Goal: Task Accomplishment & Management: Complete application form

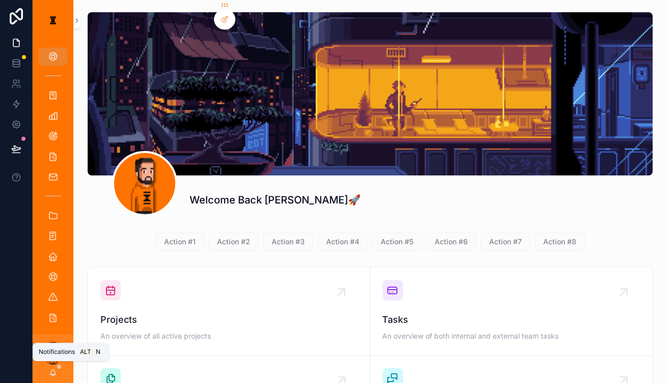
click at [49, 372] on icon "scrollable content" at bounding box center [53, 373] width 8 height 8
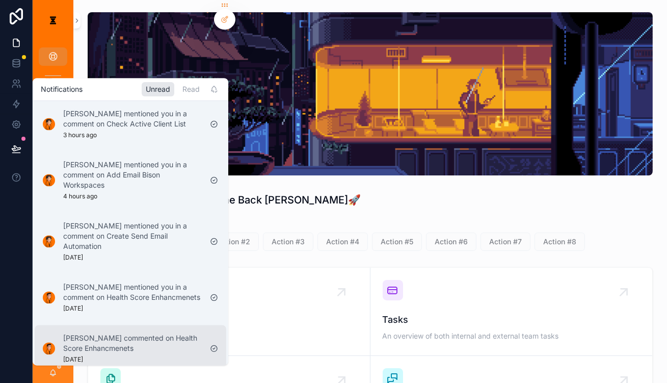
scroll to position [139, 0]
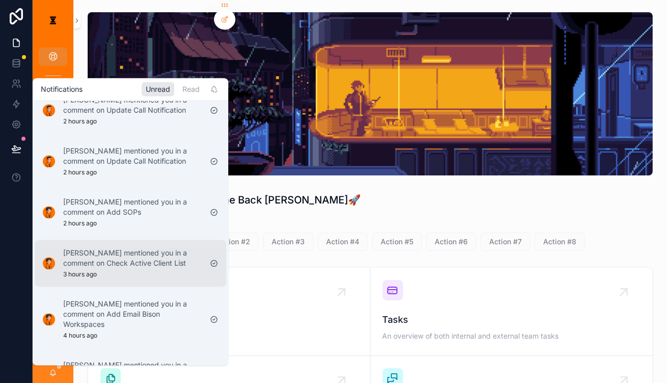
click at [113, 248] on p "[PERSON_NAME] mentioned you in a comment on Check Active Client List" at bounding box center [132, 258] width 139 height 20
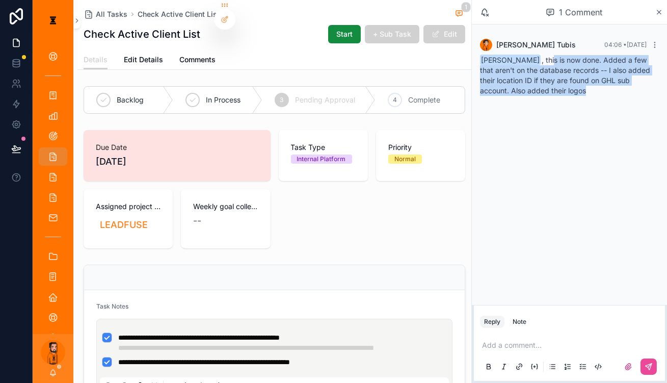
drag, startPoint x: 551, startPoint y: 54, endPoint x: 575, endPoint y: 80, distance: 35.4
click at [575, 80] on div "[PERSON_NAME] , this is now done. Added a few that aren't on the database recor…" at bounding box center [569, 75] width 179 height 41
drag, startPoint x: 575, startPoint y: 80, endPoint x: 549, endPoint y: 47, distance: 41.3
click at [549, 47] on div "[PERSON_NAME] 04:06 • [DATE] [PERSON_NAME] , this is now done. Added a few that…" at bounding box center [569, 67] width 191 height 69
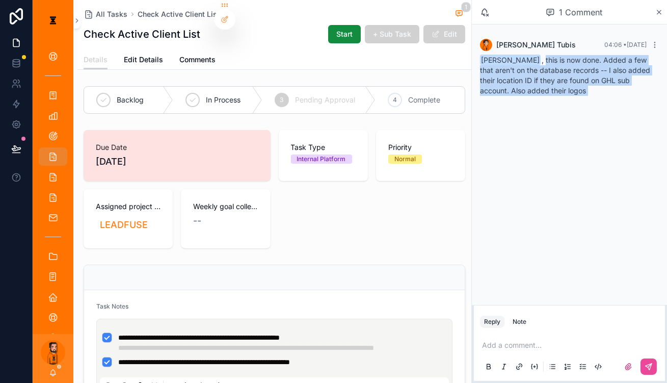
click at [549, 47] on div "[PERSON_NAME] 04:06 • [DATE] [PERSON_NAME] , this is now done. Added a few that…" at bounding box center [569, 67] width 191 height 69
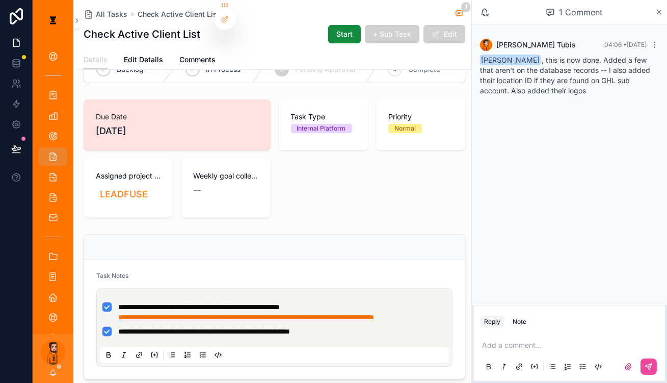
scroll to position [139, 0]
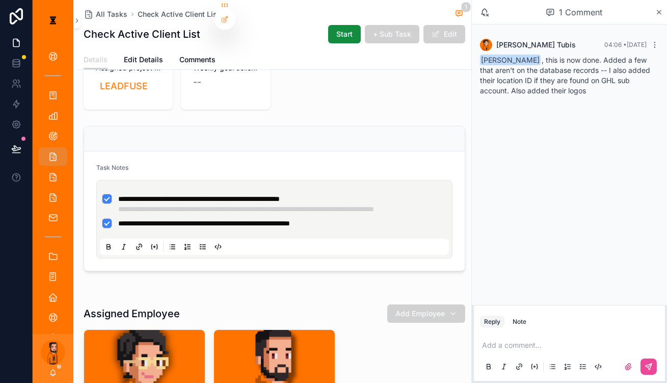
click at [535, 341] on p "scrollable content" at bounding box center [571, 345] width 179 height 10
click at [646, 359] on button "scrollable content" at bounding box center [649, 366] width 16 height 16
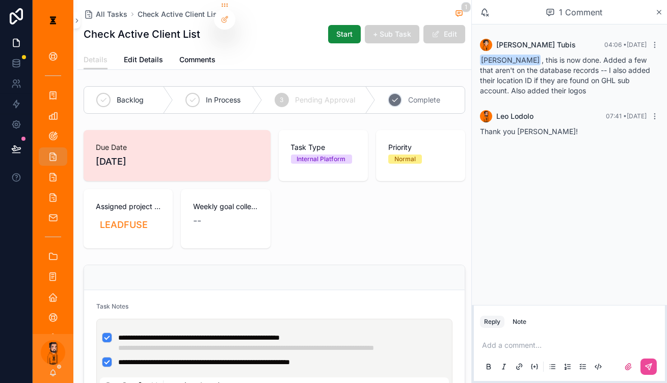
click at [407, 87] on div "4 Complete" at bounding box center [420, 100] width 89 height 27
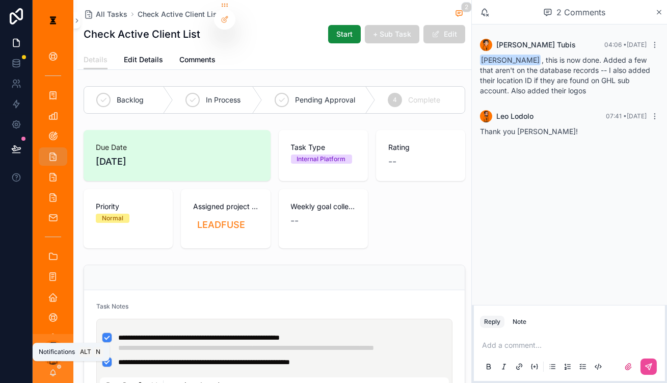
click at [52, 375] on icon "scrollable content" at bounding box center [53, 375] width 2 height 2
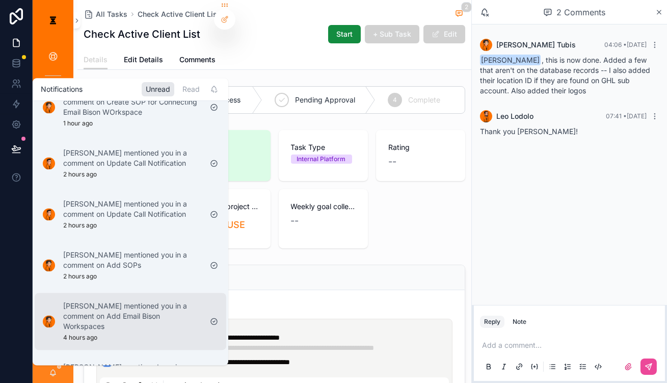
scroll to position [139, 0]
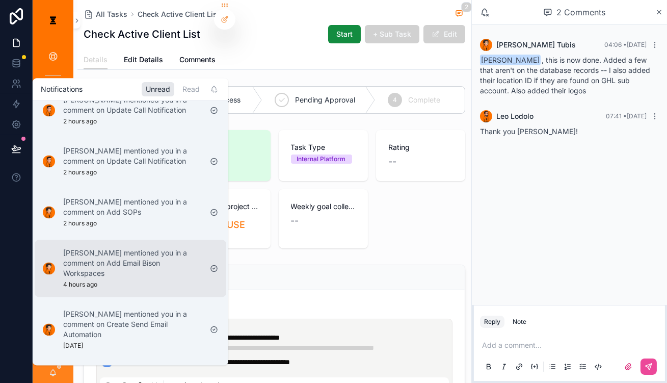
click at [120, 248] on p "[PERSON_NAME] mentioned you in a comment on Add Email Bison Workspaces" at bounding box center [132, 263] width 139 height 31
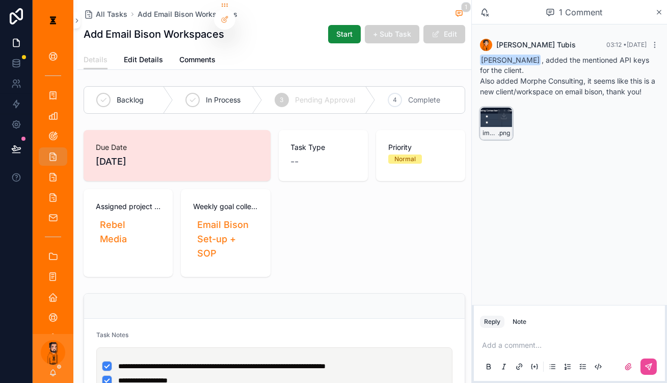
click at [508, 107] on div "image .png" at bounding box center [496, 123] width 33 height 33
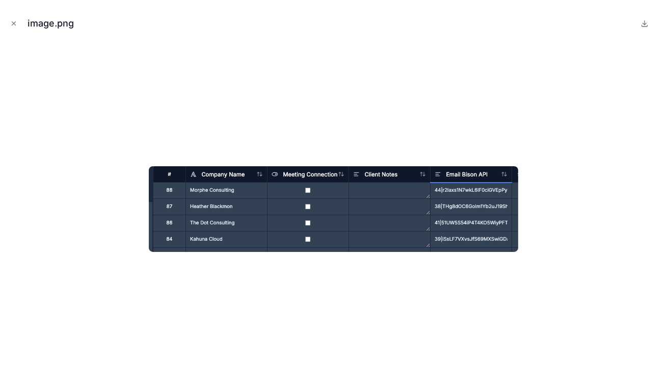
click at [434, 107] on div at bounding box center [333, 209] width 651 height 332
click at [12, 22] on icon "Close modal" at bounding box center [14, 24] width 4 height 4
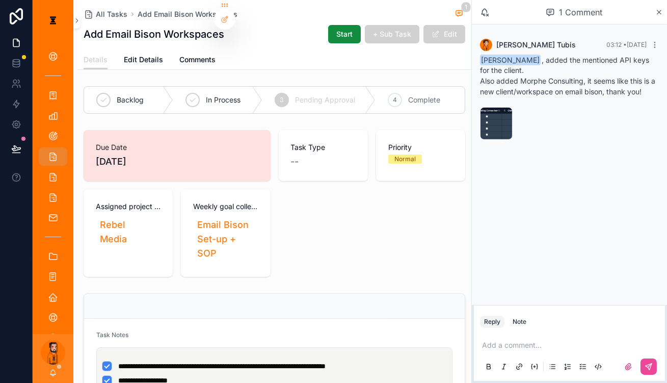
click at [547, 340] on p "scrollable content" at bounding box center [571, 345] width 179 height 10
click at [620, 335] on div "**********" at bounding box center [569, 355] width 179 height 43
click at [620, 340] on p "**********" at bounding box center [571, 345] width 179 height 10
click at [650, 363] on icon "scrollable content" at bounding box center [649, 367] width 8 height 8
click at [443, 95] on div "4 Complete" at bounding box center [420, 100] width 89 height 27
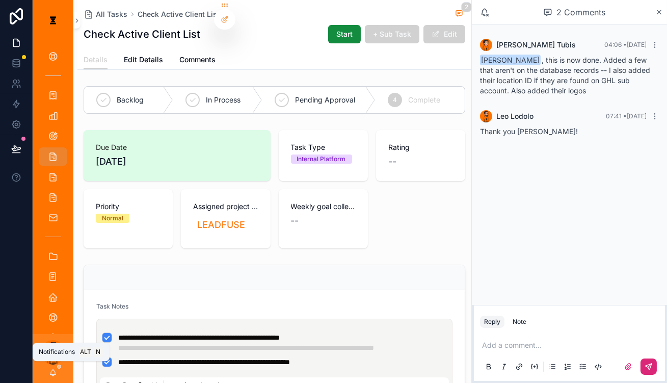
click at [50, 374] on icon "scrollable content" at bounding box center [53, 372] width 6 height 5
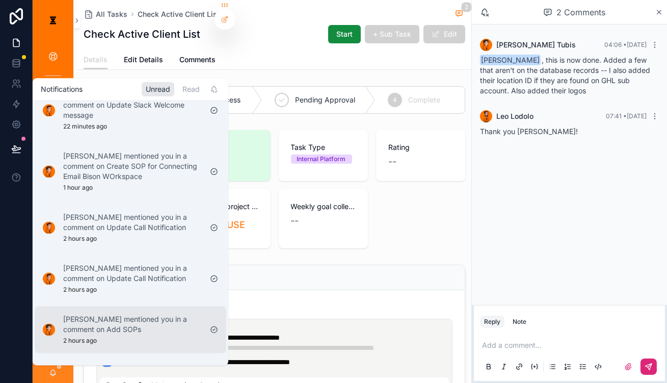
scroll to position [46, 0]
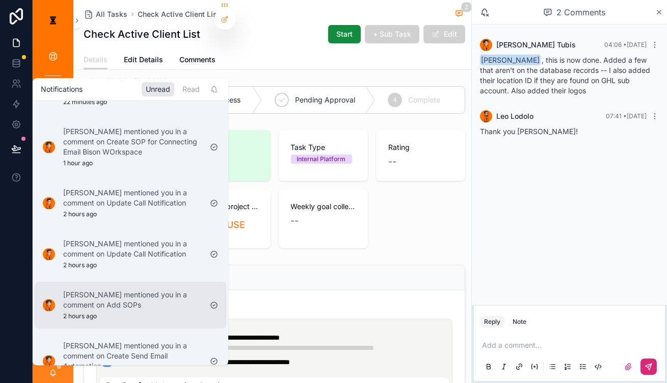
click at [105, 290] on p "[PERSON_NAME] mentioned you in a comment on Add SOPs" at bounding box center [132, 300] width 139 height 20
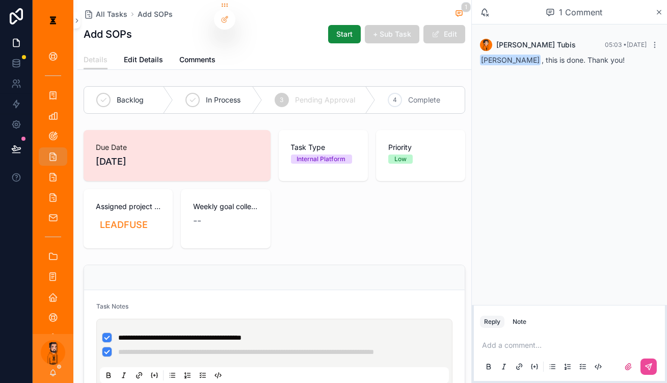
click at [542, 341] on p "scrollable content" at bounding box center [571, 345] width 179 height 10
click at [652, 363] on icon "scrollable content" at bounding box center [649, 367] width 8 height 8
drag, startPoint x: 376, startPoint y: 255, endPoint x: 371, endPoint y: 254, distance: 5.1
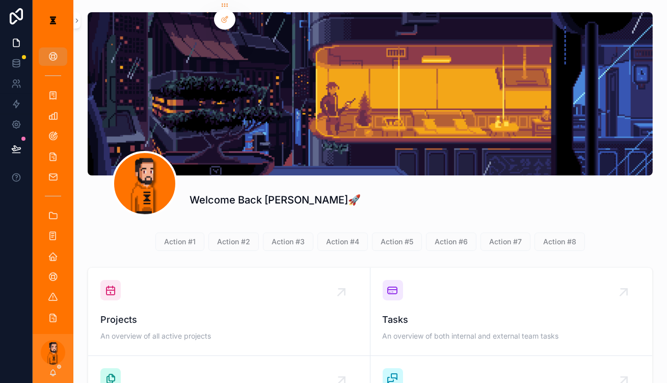
click at [50, 371] on div "[PERSON_NAME]" at bounding box center [53, 358] width 41 height 49
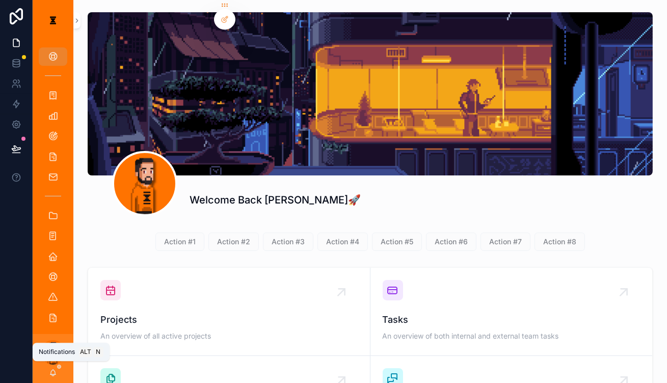
click at [50, 373] on icon "scrollable content" at bounding box center [53, 372] width 6 height 5
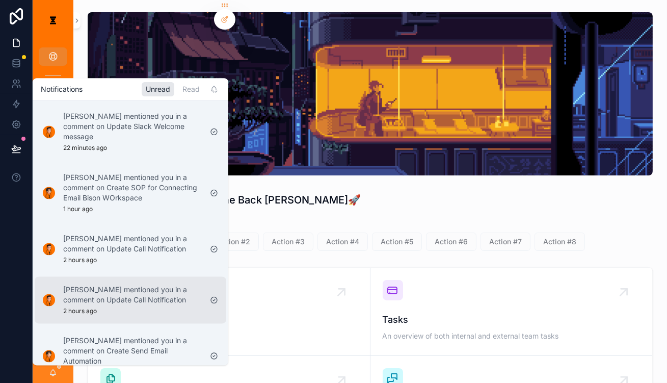
click at [98, 285] on p "[PERSON_NAME] mentioned you in a comment on Update Call Notification" at bounding box center [132, 295] width 139 height 20
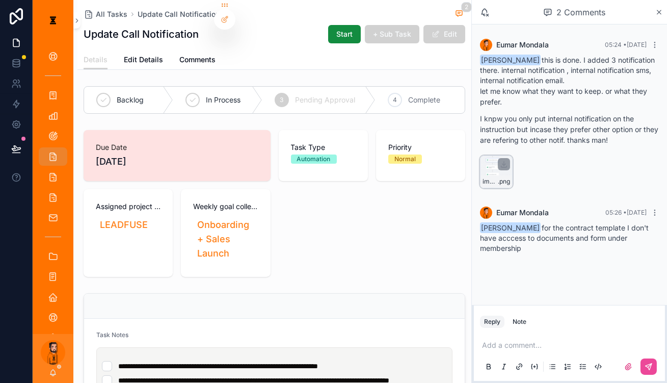
click at [511, 156] on div "image .png" at bounding box center [496, 172] width 33 height 33
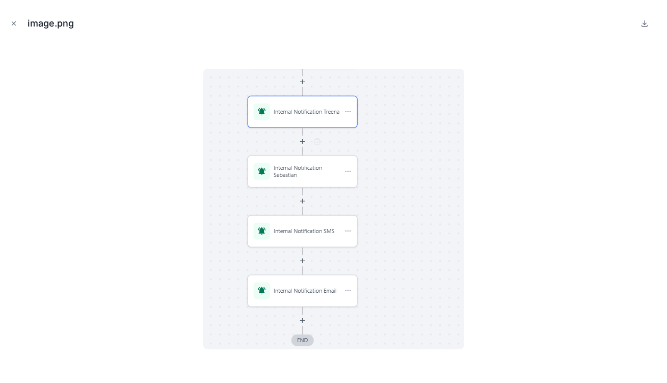
drag, startPoint x: 508, startPoint y: 141, endPoint x: 470, endPoint y: 125, distance: 41.9
click at [508, 141] on div at bounding box center [333, 209] width 651 height 332
click at [10, 20] on icon "Close modal" at bounding box center [13, 23] width 7 height 7
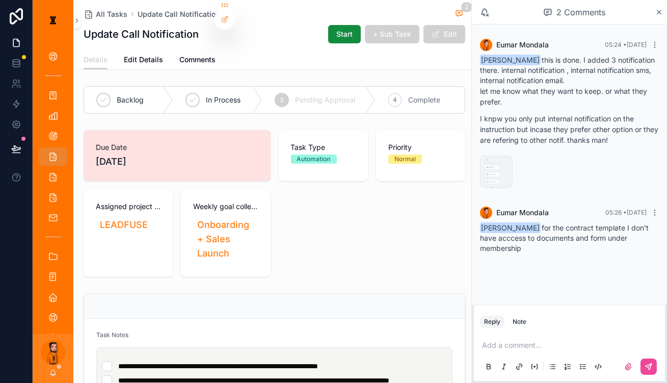
click at [550, 340] on p "scrollable content" at bounding box center [571, 345] width 179 height 10
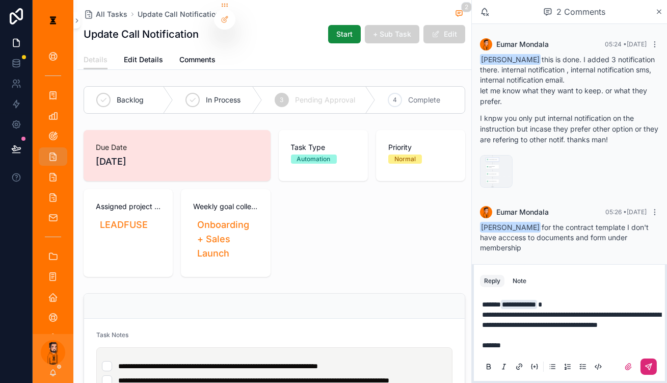
click at [650, 365] on icon "scrollable content" at bounding box center [649, 367] width 8 height 8
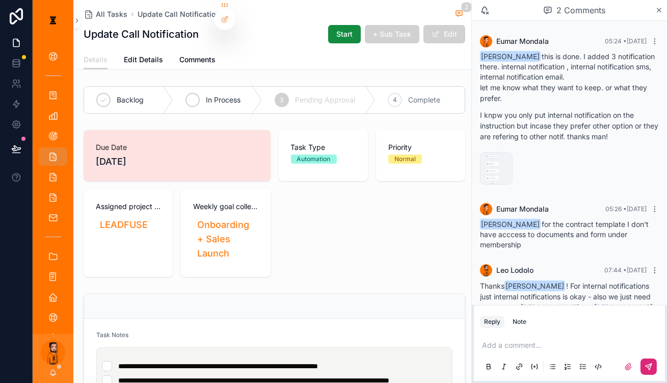
click at [219, 95] on span "In Process" at bounding box center [223, 100] width 35 height 10
click at [49, 373] on icon "scrollable content" at bounding box center [53, 373] width 8 height 8
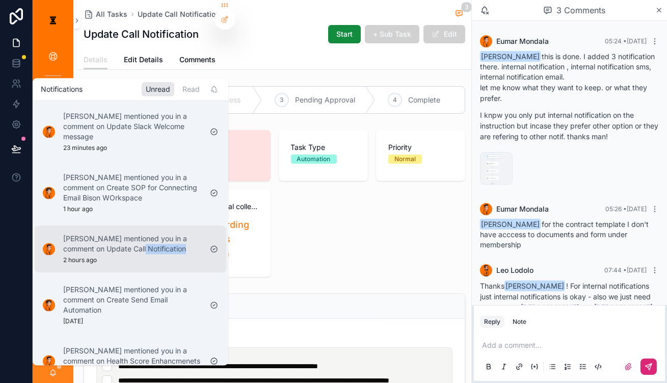
drag, startPoint x: 128, startPoint y: 230, endPoint x: 175, endPoint y: 229, distance: 46.9
click at [175, 234] on p "[PERSON_NAME] mentioned you in a comment on Update Call Notification" at bounding box center [132, 244] width 139 height 20
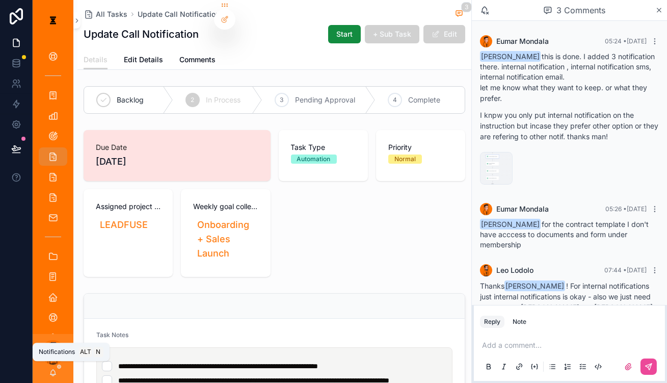
click at [49, 374] on icon "scrollable content" at bounding box center [53, 373] width 8 height 8
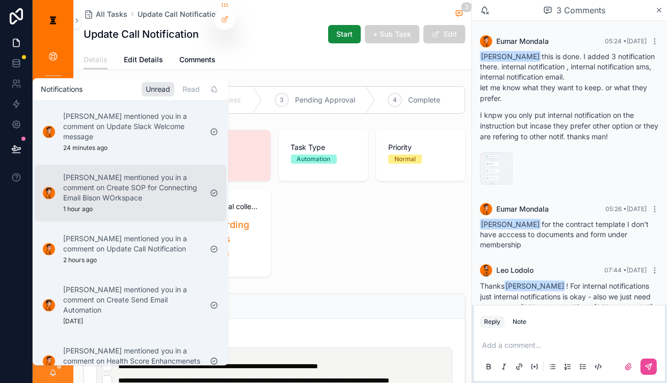
click at [122, 194] on div "[PERSON_NAME] mentioned you in a comment on Create SOP for Connecting Email Bis…" at bounding box center [132, 192] width 139 height 41
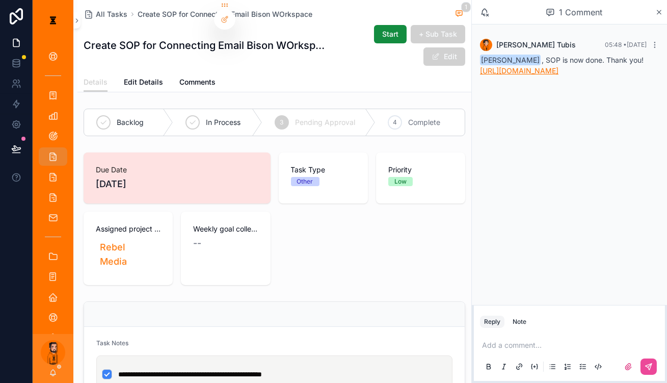
click at [540, 68] on link "[URL][DOMAIN_NAME]" at bounding box center [519, 70] width 79 height 9
drag, startPoint x: 468, startPoint y: 316, endPoint x: 499, endPoint y: 342, distance: 40.2
click at [472, 338] on div "**********" at bounding box center [272, 191] width 398 height 383
click at [519, 340] on p "scrollable content" at bounding box center [571, 345] width 179 height 10
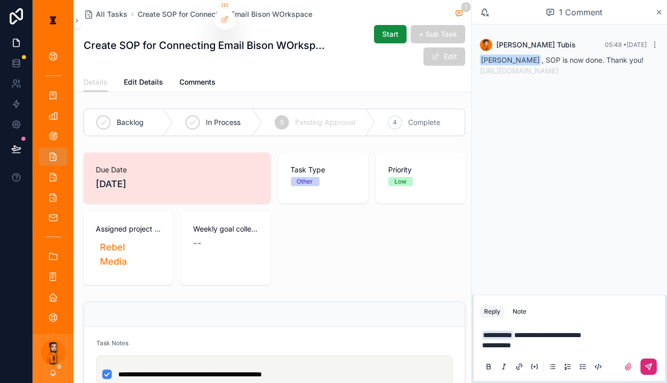
click at [644, 359] on button "scrollable content" at bounding box center [649, 366] width 16 height 16
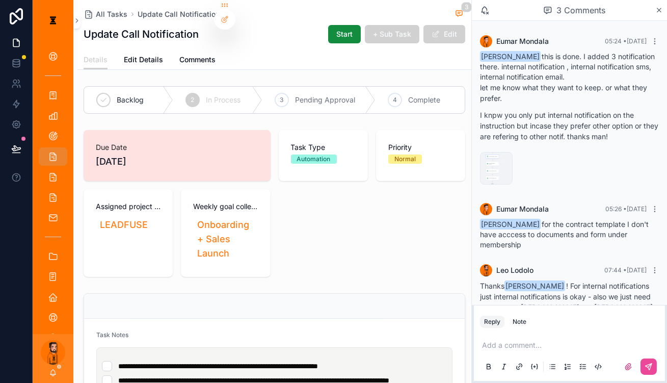
click at [46, 368] on div "[PERSON_NAME]" at bounding box center [53, 358] width 41 height 49
click at [49, 370] on icon "scrollable content" at bounding box center [53, 373] width 8 height 8
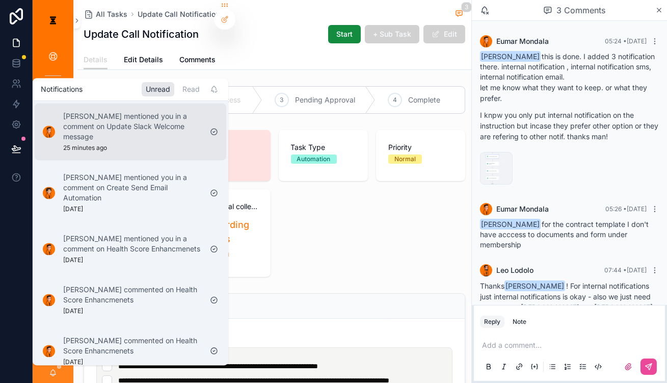
click at [127, 132] on p "[PERSON_NAME] mentioned you in a comment on Update Slack Welcome message" at bounding box center [132, 126] width 139 height 31
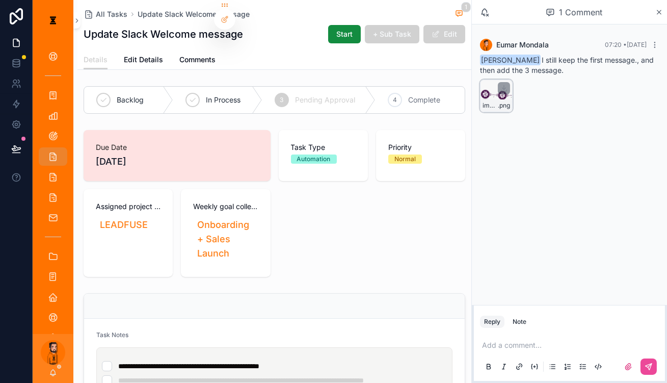
click at [509, 80] on div "image .png" at bounding box center [496, 96] width 33 height 33
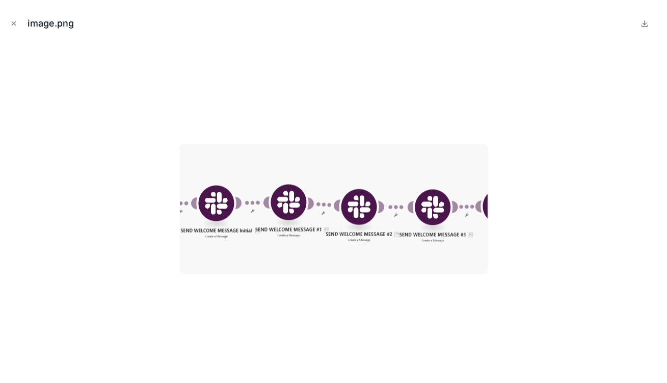
drag, startPoint x: 452, startPoint y: 82, endPoint x: 357, endPoint y: 80, distance: 94.4
click at [448, 82] on div at bounding box center [333, 209] width 651 height 332
click at [12, 22] on icon "Close modal" at bounding box center [13, 23] width 7 height 7
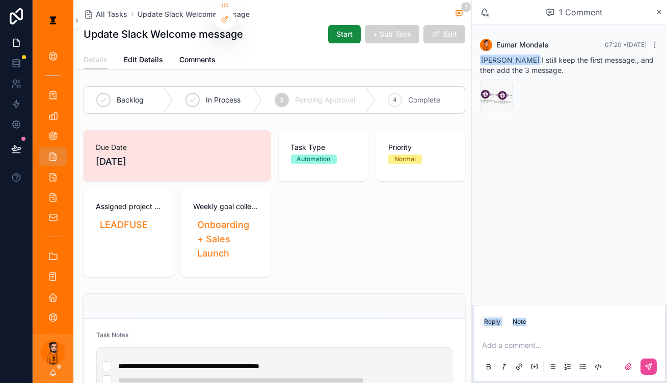
drag, startPoint x: 572, startPoint y: 324, endPoint x: 559, endPoint y: 339, distance: 19.6
click at [559, 339] on div "1 Comment [PERSON_NAME] 07:20 • [DATE] [PERSON_NAME] I still keep the first mes…" at bounding box center [570, 191] width 196 height 383
click at [559, 340] on p "scrollable content" at bounding box center [571, 345] width 179 height 10
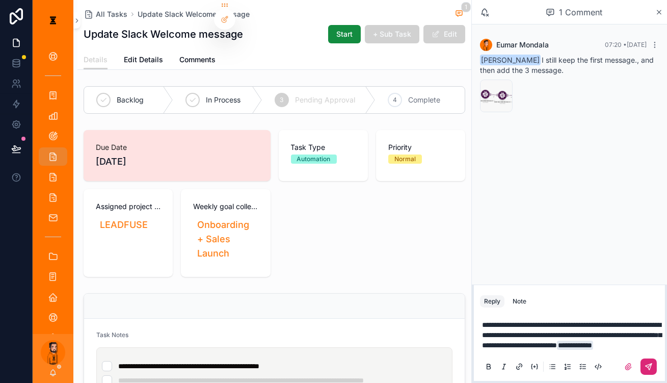
click at [649, 369] on button "scrollable content" at bounding box center [649, 366] width 16 height 16
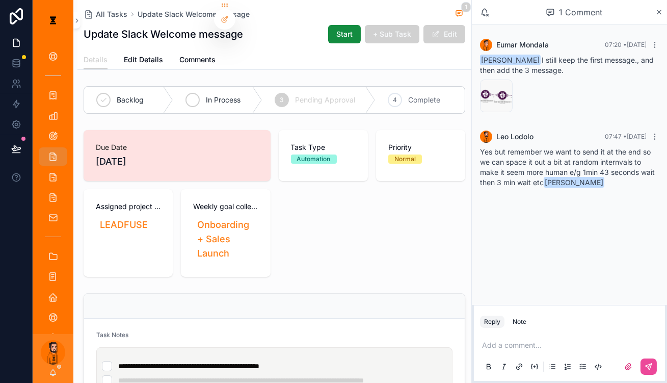
click at [206, 97] on div "In Process" at bounding box center [217, 100] width 89 height 27
click at [55, 147] on link "All Tasks" at bounding box center [53, 156] width 29 height 18
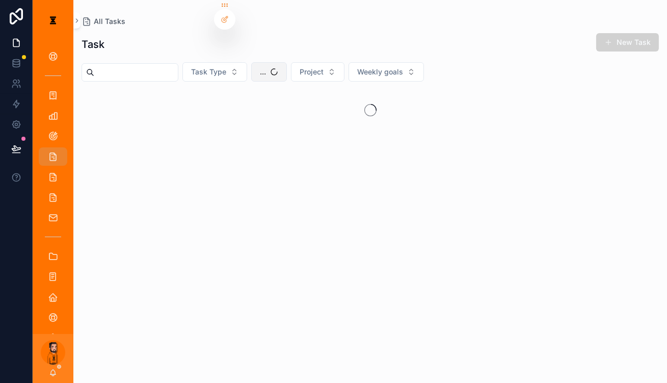
click at [251, 62] on button "..." at bounding box center [269, 71] width 36 height 19
click at [247, 116] on div "[PERSON_NAME]" at bounding box center [263, 121] width 122 height 16
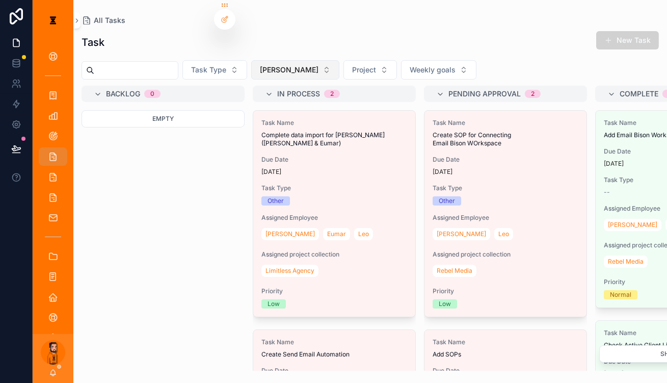
click at [260, 65] on span "[PERSON_NAME]" at bounding box center [289, 70] width 59 height 10
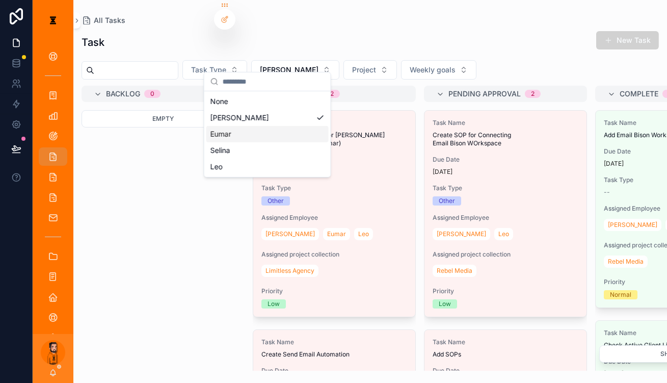
click at [244, 126] on div "Eumar" at bounding box center [268, 134] width 122 height 16
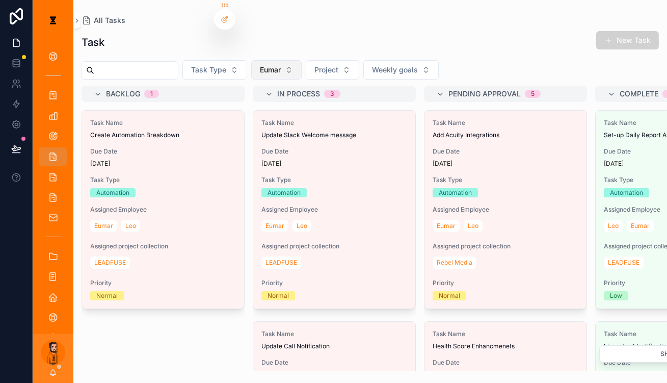
click at [268, 65] on span "Eumar" at bounding box center [270, 70] width 21 height 10
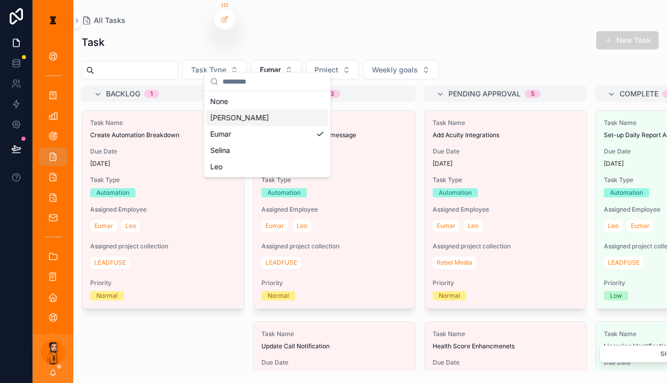
click at [234, 117] on div "[PERSON_NAME]" at bounding box center [268, 118] width 122 height 16
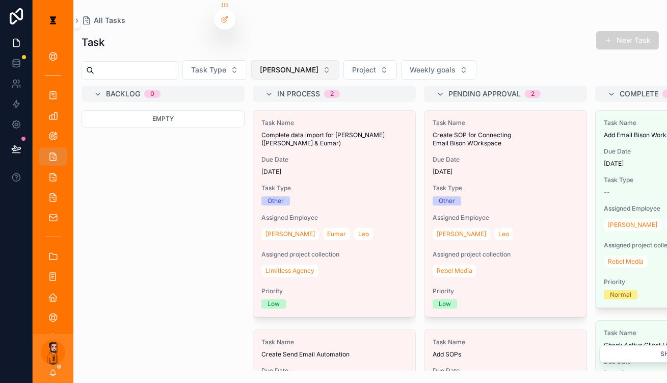
click at [269, 60] on button "[PERSON_NAME]" at bounding box center [295, 69] width 88 height 19
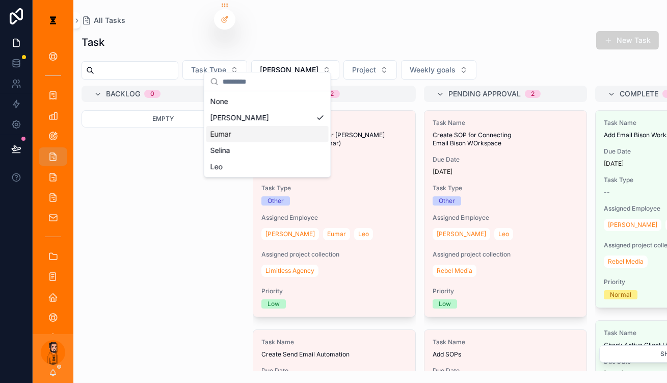
click at [238, 126] on div "Eumar" at bounding box center [268, 134] width 122 height 16
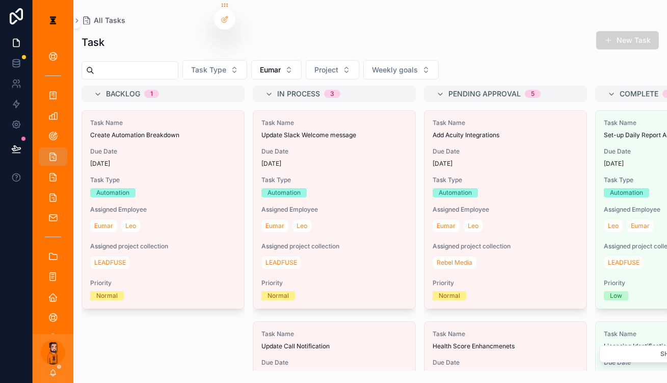
click at [286, 52] on div "Task New Task Task Type Eumar Project Weekly goals Backlog 1 Task Name Create A…" at bounding box center [370, 197] width 594 height 346
click at [276, 60] on button "Eumar" at bounding box center [276, 69] width 50 height 19
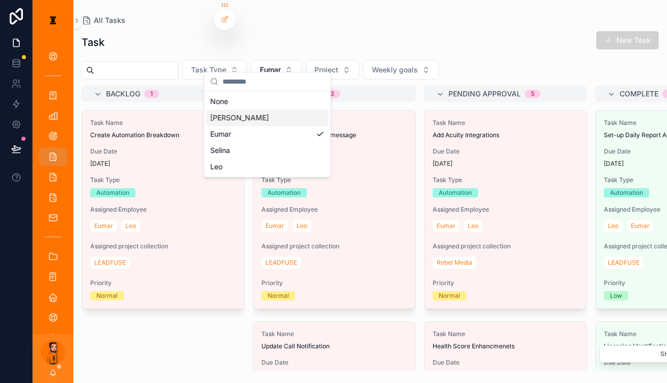
click at [255, 110] on div "[PERSON_NAME]" at bounding box center [268, 118] width 122 height 16
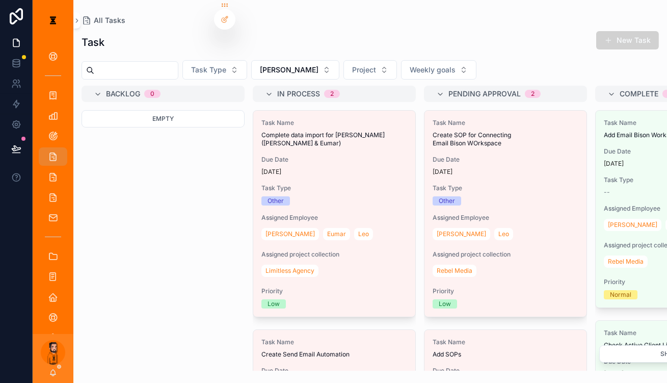
click at [613, 36] on span "scrollable content" at bounding box center [609, 40] width 8 height 8
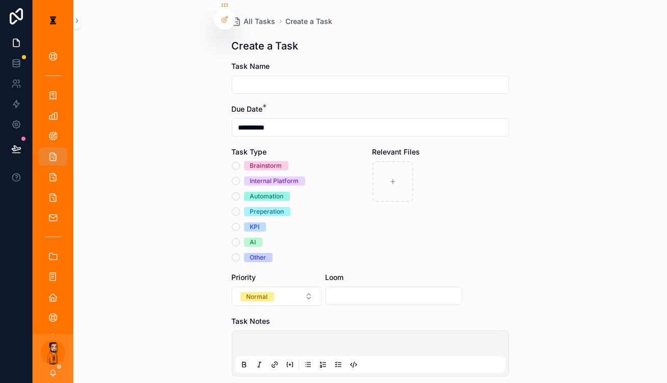
click at [327, 82] on div "scrollable content" at bounding box center [370, 84] width 277 height 18
click at [330, 78] on input "scrollable content" at bounding box center [371, 85] width 276 height 14
type input "**********"
click at [270, 192] on div "Automation" at bounding box center [267, 196] width 34 height 9
click at [240, 192] on button "Automation" at bounding box center [236, 196] width 8 height 8
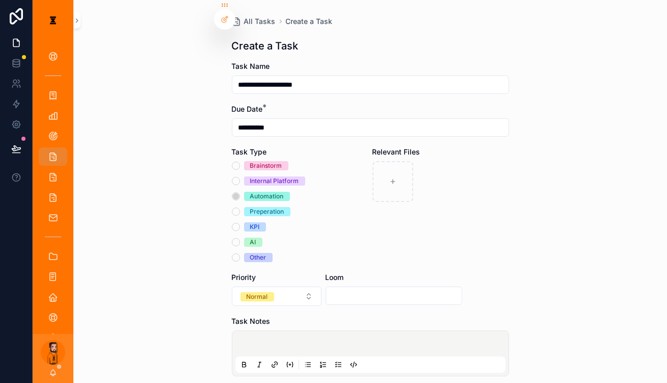
click at [274, 176] on div "Internal Platform" at bounding box center [274, 180] width 49 height 9
click at [240, 177] on button "Internal Platform" at bounding box center [236, 181] width 8 height 8
click at [265, 192] on div "Automation" at bounding box center [267, 196] width 34 height 9
click at [240, 192] on button "Automation" at bounding box center [236, 196] width 8 height 8
drag, startPoint x: 380, startPoint y: 259, endPoint x: 389, endPoint y: 254, distance: 9.6
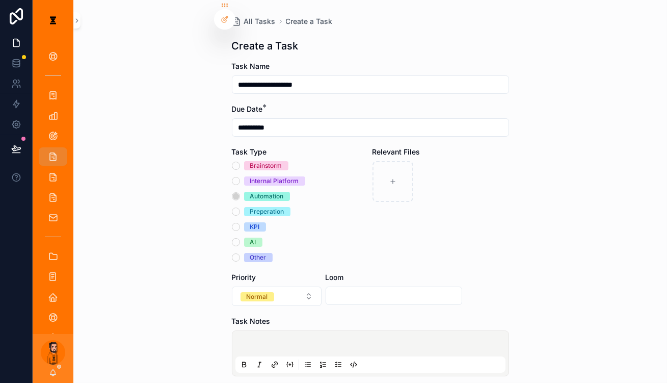
click at [380, 289] on input "scrollable content" at bounding box center [394, 296] width 136 height 14
paste input "**********"
type input "**********"
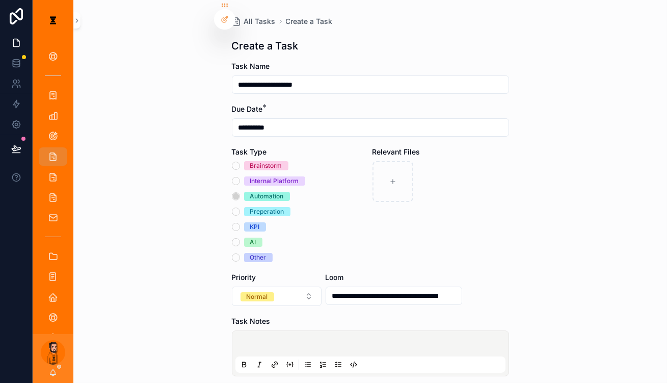
click at [433, 229] on div "Relevant Files" at bounding box center [441, 204] width 137 height 115
click at [326, 340] on p "scrollable content" at bounding box center [373, 345] width 270 height 10
click at [338, 361] on icon "scrollable content" at bounding box center [339, 365] width 8 height 8
click at [397, 358] on li "**********" at bounding box center [371, 363] width 266 height 10
type li "*"
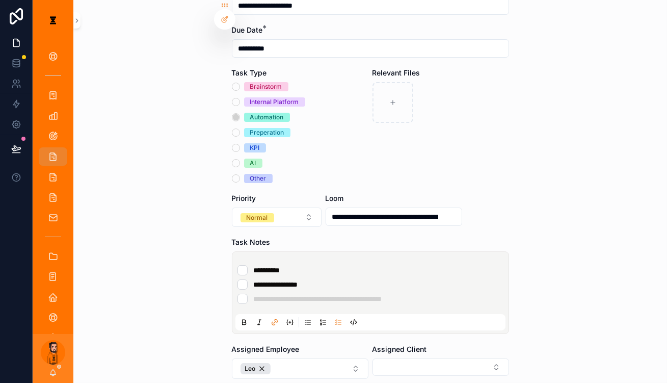
scroll to position [46, 0]
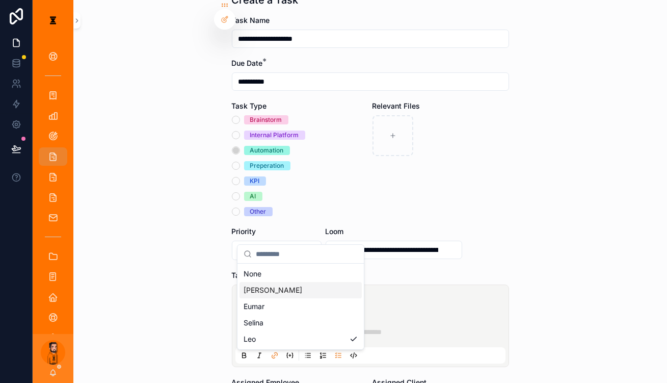
click at [305, 289] on div "[PERSON_NAME]" at bounding box center [301, 290] width 122 height 16
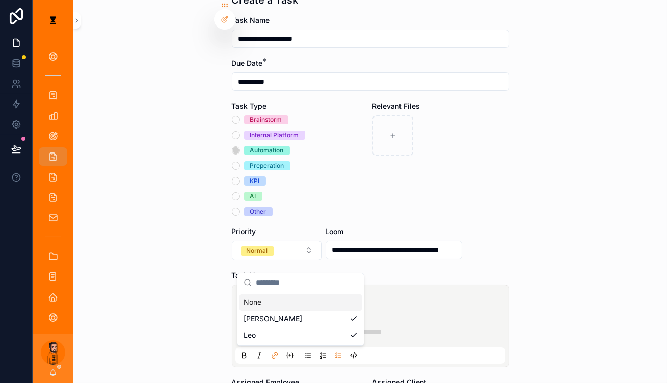
click at [400, 358] on form "**********" at bounding box center [370, 305] width 277 height 581
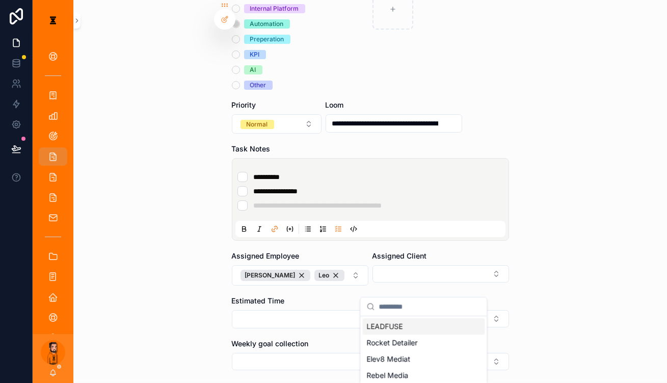
scroll to position [182, 0]
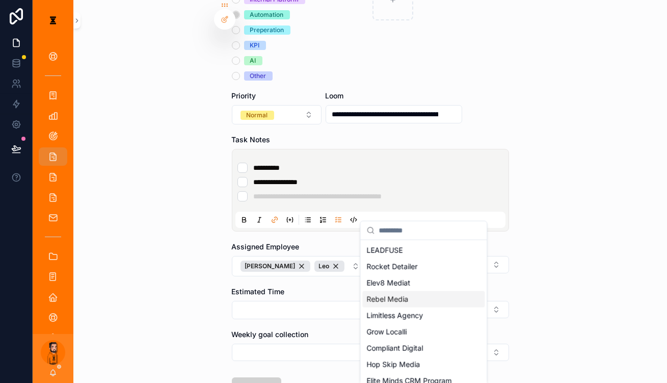
click at [414, 291] on div "Rebel Media" at bounding box center [424, 299] width 122 height 16
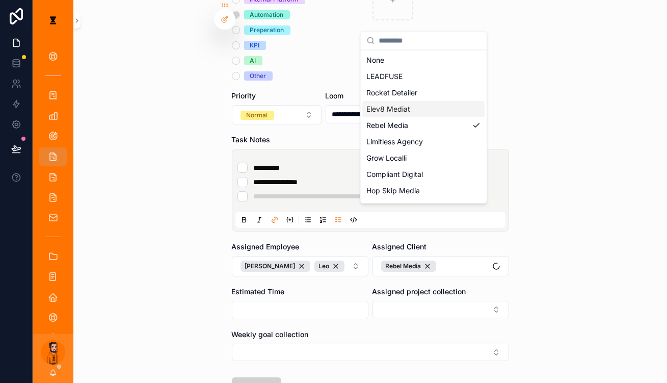
click at [514, 257] on div "**********" at bounding box center [370, 191] width 594 height 383
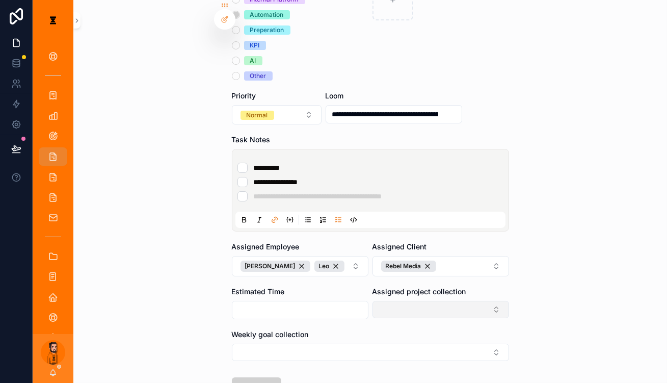
click at [411, 301] on button "Select Button" at bounding box center [441, 309] width 137 height 17
click at [516, 265] on div "**********" at bounding box center [370, 191] width 594 height 383
click at [423, 344] on button "Select Button" at bounding box center [370, 352] width 277 height 17
click at [524, 261] on div "**********" at bounding box center [370, 191] width 594 height 383
click at [266, 377] on button "Save" at bounding box center [256, 386] width 49 height 18
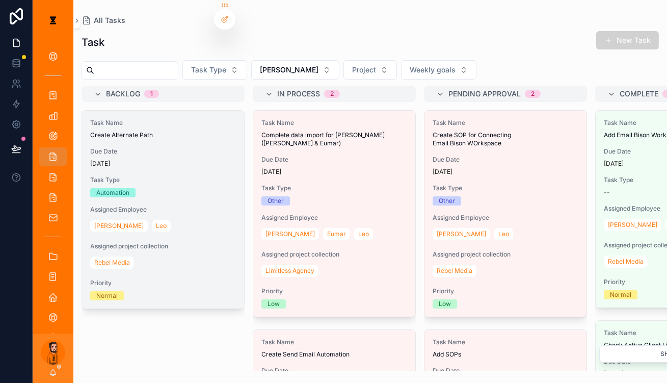
click at [212, 153] on div "Task Name Create Alternate Path Due Date [DATE] Task Type Automation Assigned E…" at bounding box center [163, 210] width 162 height 198
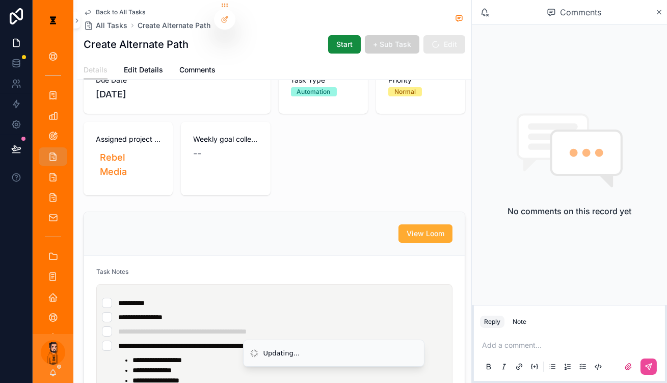
scroll to position [139, 0]
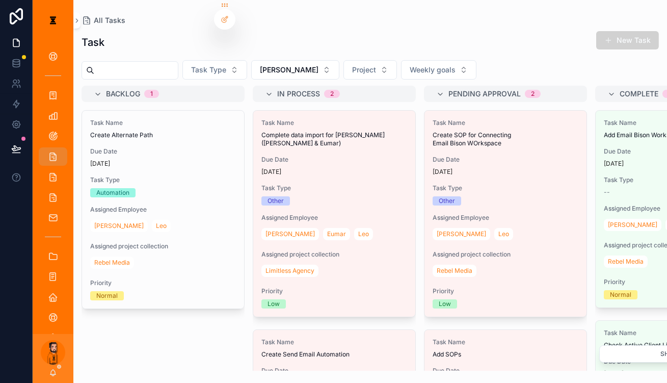
click at [260, 48] on div "Task New Task Task Type [PERSON_NAME] Project Weekly goals Backlog 1 Task Name …" at bounding box center [370, 197] width 594 height 346
click at [264, 60] on button "[PERSON_NAME]" at bounding box center [295, 69] width 88 height 19
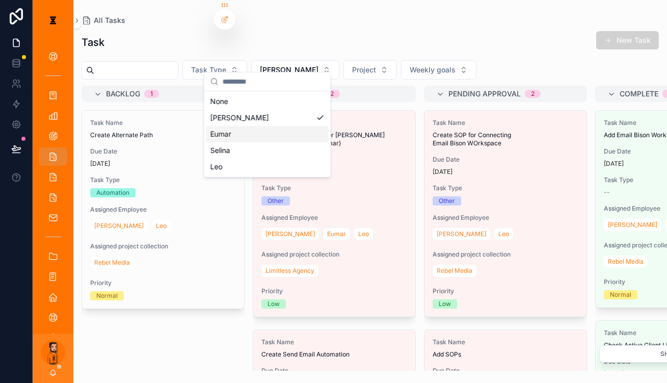
click at [246, 126] on div "Eumar" at bounding box center [268, 134] width 122 height 16
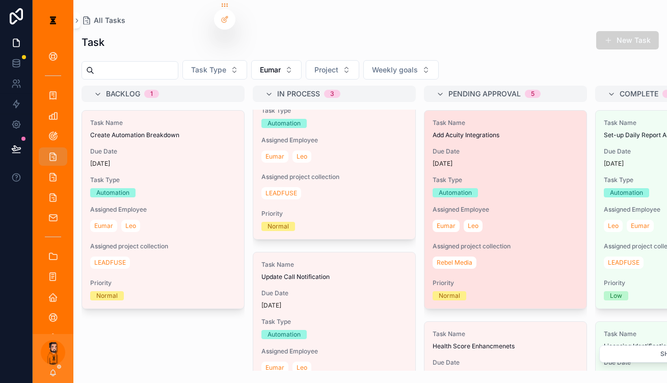
click at [433, 160] on div "[DATE]" at bounding box center [506, 164] width 146 height 8
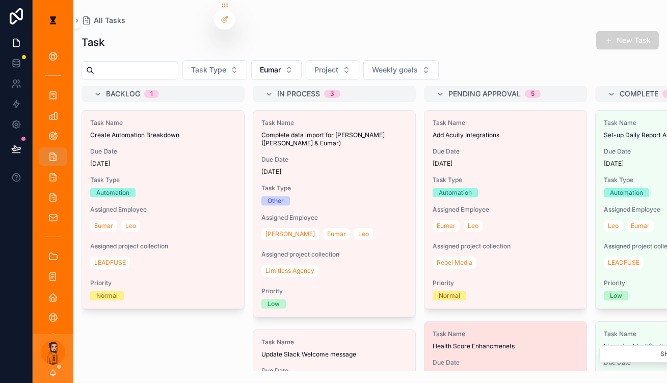
click at [433, 358] on span "Due Date" at bounding box center [506, 362] width 146 height 8
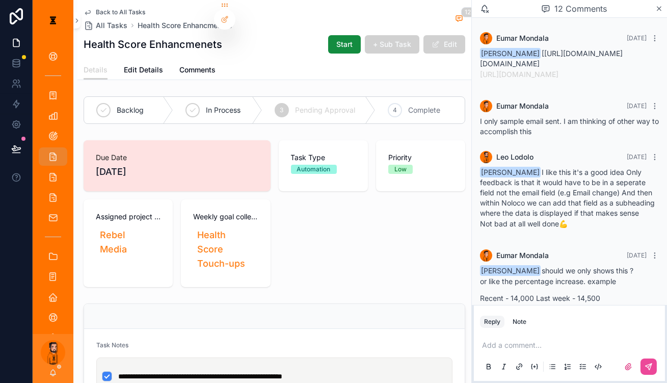
scroll to position [681, 0]
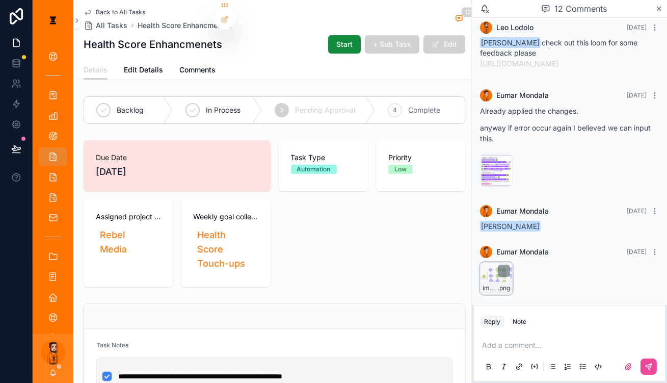
click at [509, 262] on div "image .png" at bounding box center [496, 278] width 33 height 33
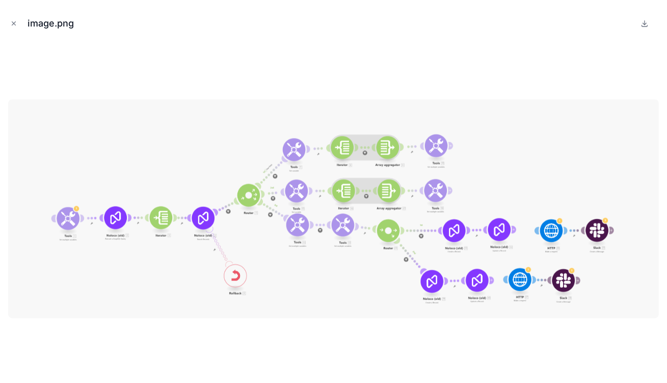
click at [475, 227] on img at bounding box center [333, 208] width 651 height 218
click at [6, 13] on div "image.png" at bounding box center [333, 191] width 667 height 383
click at [5, 16] on div "image.png" at bounding box center [333, 191] width 667 height 383
click at [7, 16] on div "image.png" at bounding box center [333, 191] width 667 height 383
click at [10, 20] on icon "Close modal" at bounding box center [13, 23] width 7 height 7
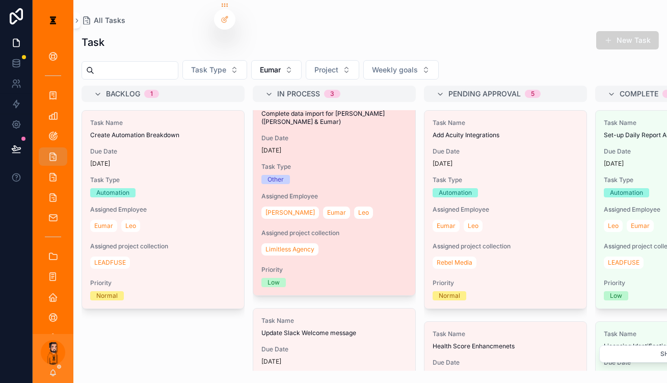
scroll to position [46, 0]
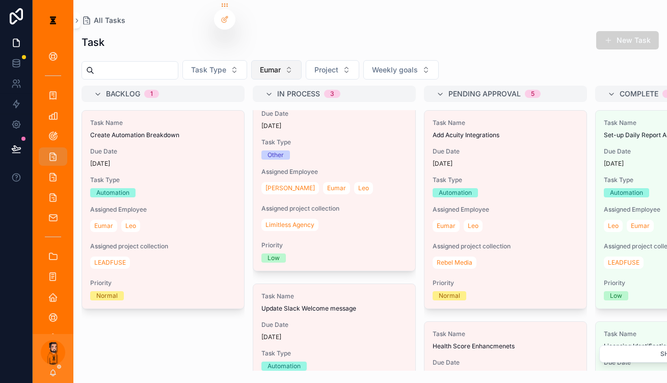
click at [265, 67] on button "Eumar" at bounding box center [276, 69] width 50 height 19
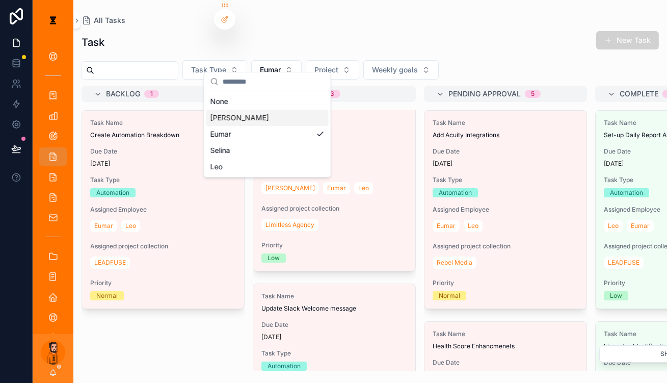
click at [251, 117] on div "[PERSON_NAME]" at bounding box center [268, 118] width 122 height 16
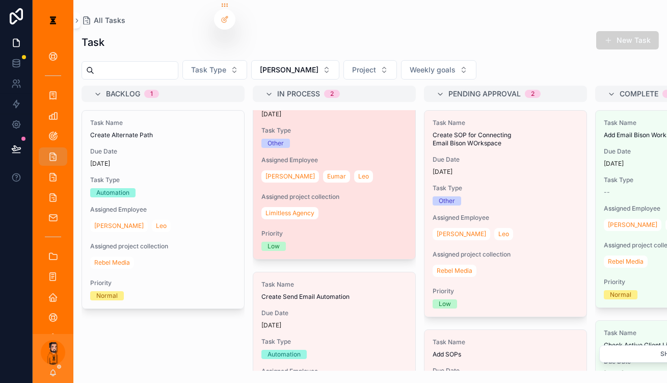
scroll to position [104, 0]
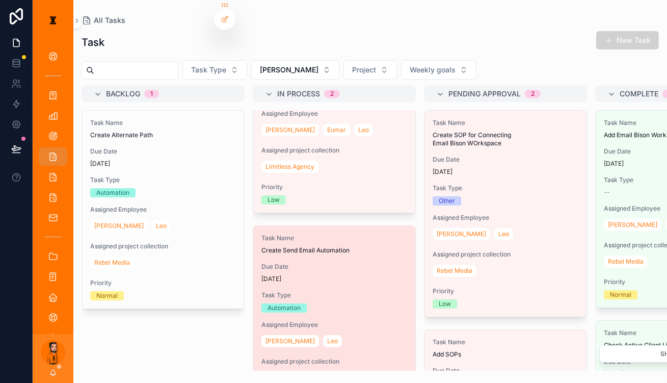
click at [273, 226] on div "Task Name Create Send Email Automation Due Date [DATE] Task Type Automation Ass…" at bounding box center [334, 325] width 162 height 198
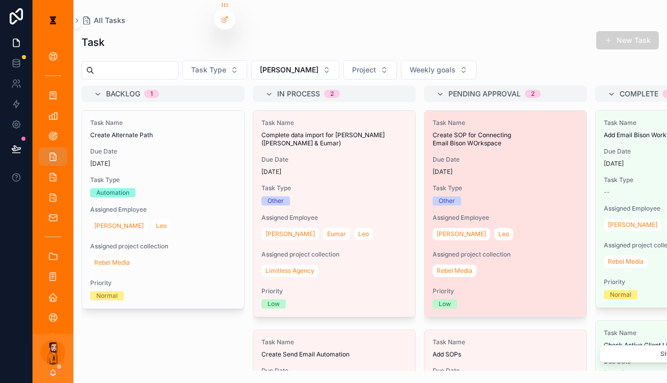
click at [430, 130] on div "Task Name Create SOP for Connecting Email Bison WOrkspace Due Date [DATE] Task …" at bounding box center [506, 214] width 162 height 206
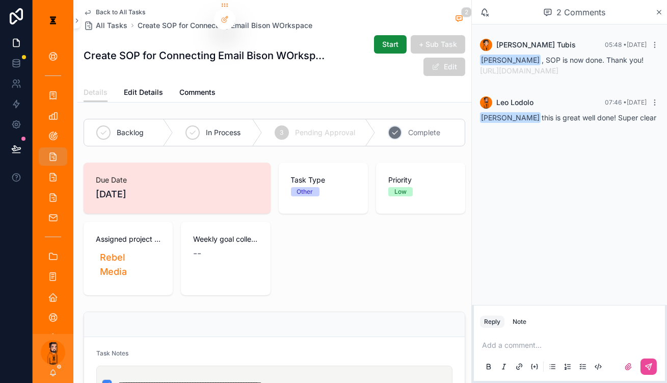
click at [405, 119] on div "4 Complete" at bounding box center [420, 132] width 89 height 27
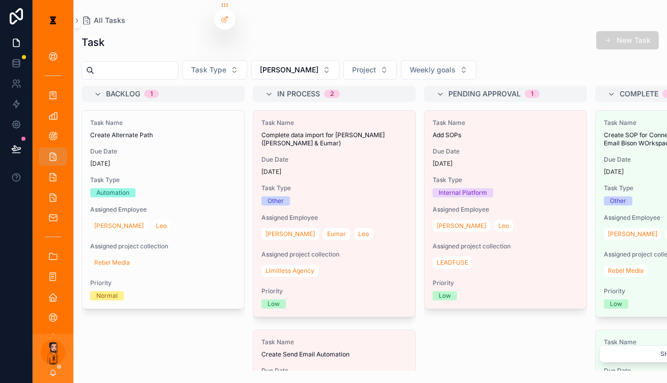
click at [446, 127] on div "Task Name Add SOPs Due Date [DATE] Task Type Internal Platform Assigned Employe…" at bounding box center [506, 210] width 162 height 198
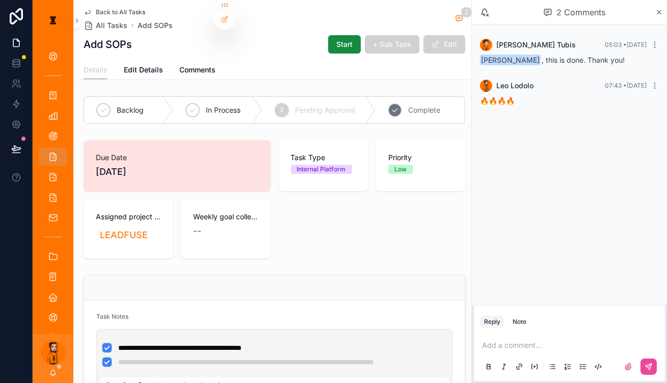
click at [435, 105] on span "Complete" at bounding box center [424, 110] width 32 height 10
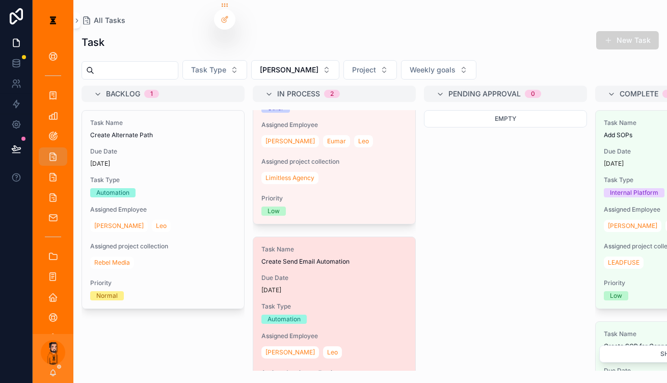
scroll to position [104, 0]
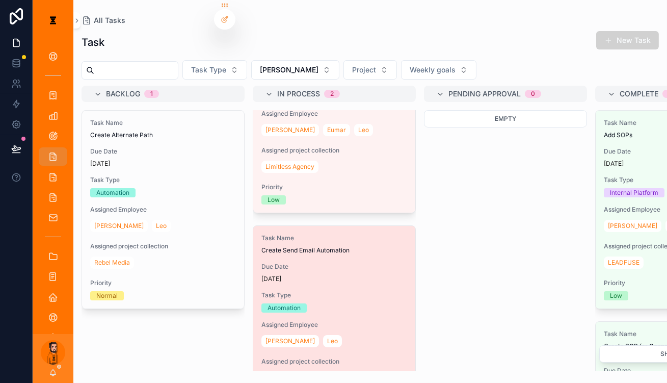
drag, startPoint x: 275, startPoint y: 178, endPoint x: 274, endPoint y: 207, distance: 28.6
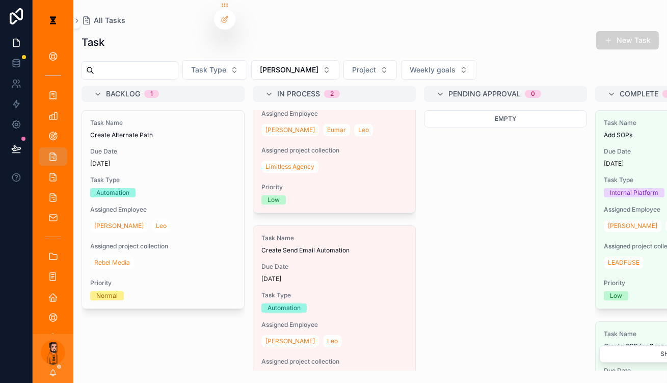
drag, startPoint x: 274, startPoint y: 207, endPoint x: 416, endPoint y: 176, distance: 144.9
click at [424, 176] on div "Empty" at bounding box center [505, 240] width 163 height 261
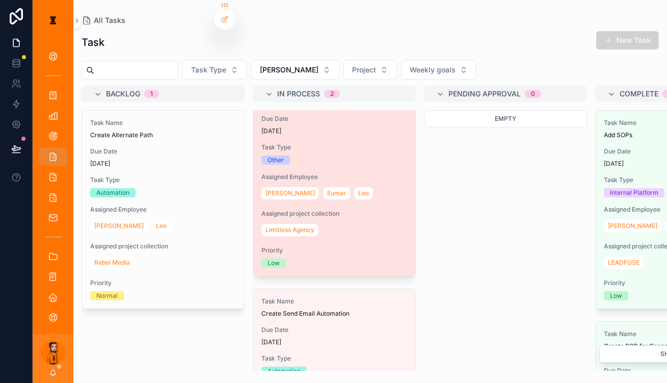
scroll to position [0, 0]
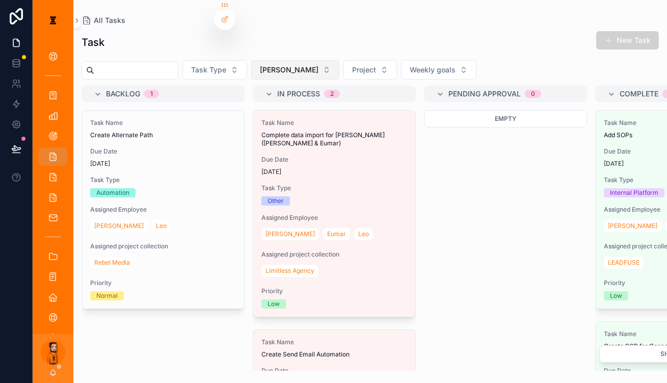
click at [272, 66] on button "[PERSON_NAME]" at bounding box center [295, 69] width 88 height 19
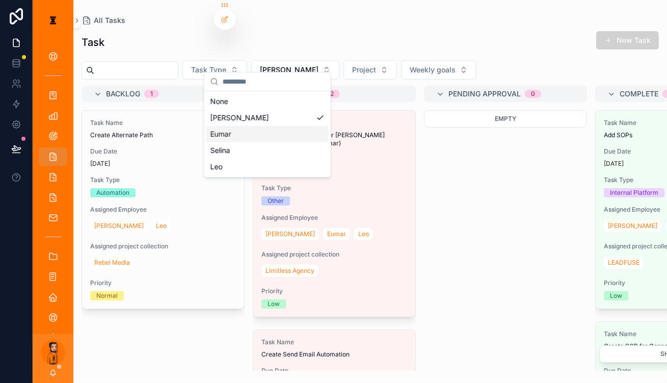
click at [249, 126] on div "Eumar" at bounding box center [268, 134] width 122 height 16
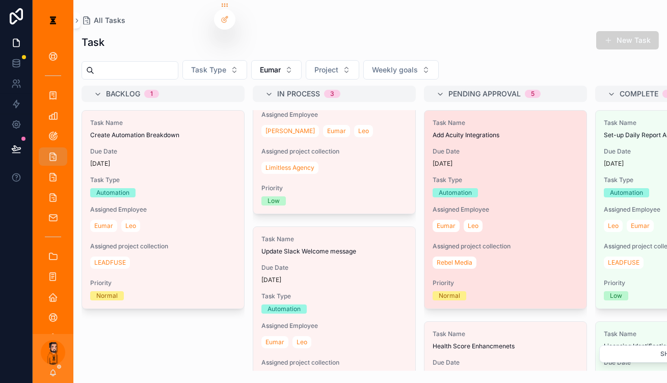
click at [425, 124] on div "Task Name Add Acuity Integrations Due Date [DATE] Task Type Automation Assigned…" at bounding box center [506, 210] width 162 height 198
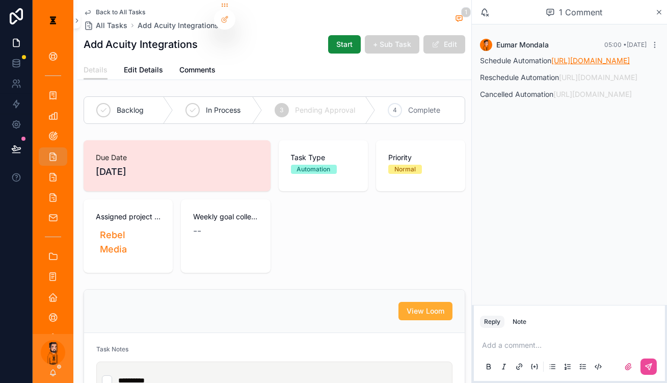
click at [556, 62] on link "[URL][DOMAIN_NAME]" at bounding box center [591, 60] width 79 height 9
click at [566, 82] on link "[URL][DOMAIN_NAME]" at bounding box center [598, 77] width 79 height 9
click at [567, 99] on p "Cancelled Automation [URL][DOMAIN_NAME]" at bounding box center [569, 94] width 179 height 11
click at [569, 98] on link "[URL][DOMAIN_NAME]" at bounding box center [593, 94] width 79 height 9
click at [562, 342] on p "scrollable content" at bounding box center [571, 345] width 179 height 10
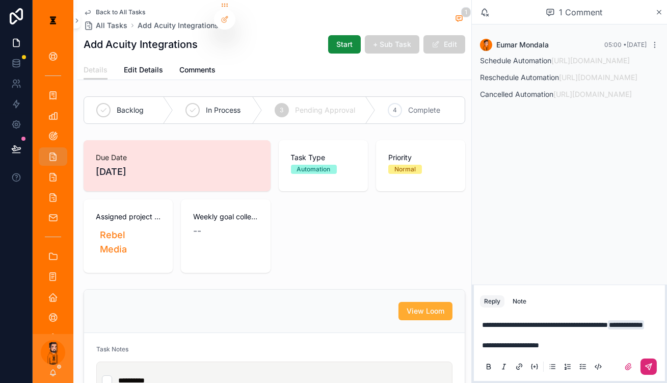
click at [647, 365] on icon "scrollable content" at bounding box center [649, 367] width 8 height 8
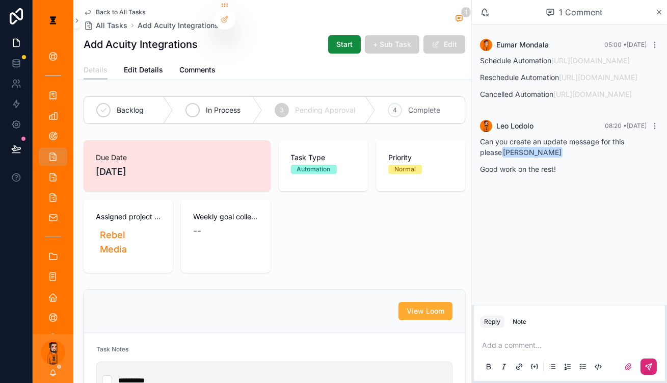
click at [203, 97] on div "In Process" at bounding box center [217, 110] width 89 height 27
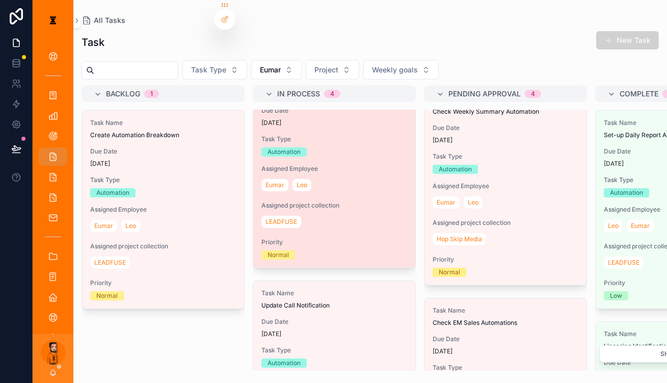
scroll to position [473, 0]
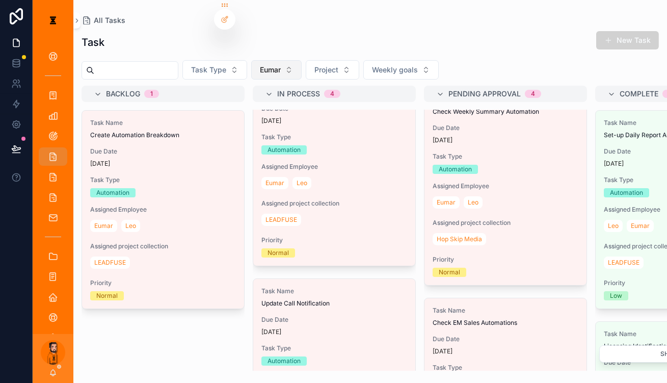
click at [260, 65] on span "Eumar" at bounding box center [270, 70] width 21 height 10
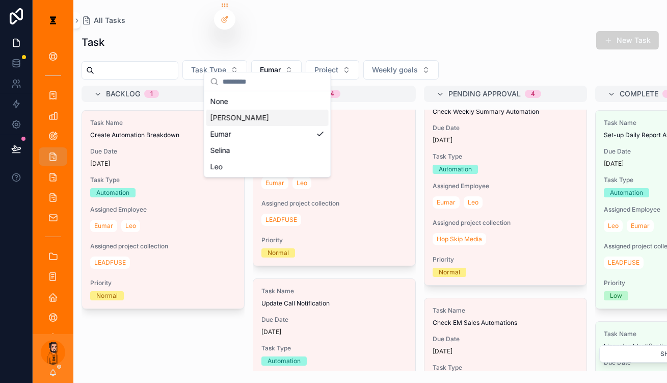
click at [237, 117] on div "[PERSON_NAME]" at bounding box center [268, 118] width 122 height 16
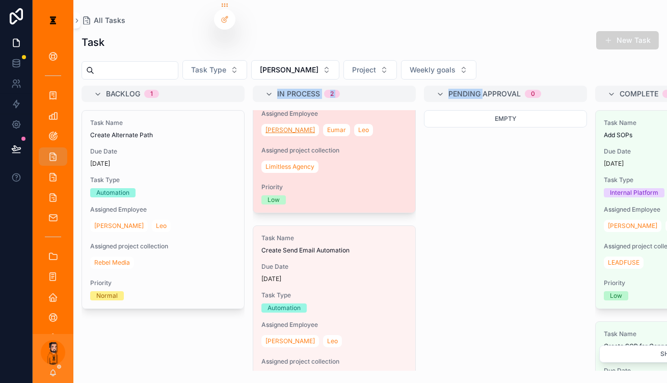
drag, startPoint x: 293, startPoint y: 115, endPoint x: 240, endPoint y: 105, distance: 54.4
click at [210, 125] on div "Backlog 1 Task Name Create Alternate Path Due Date [DATE] Task Type Automation …" at bounding box center [370, 228] width 594 height 285
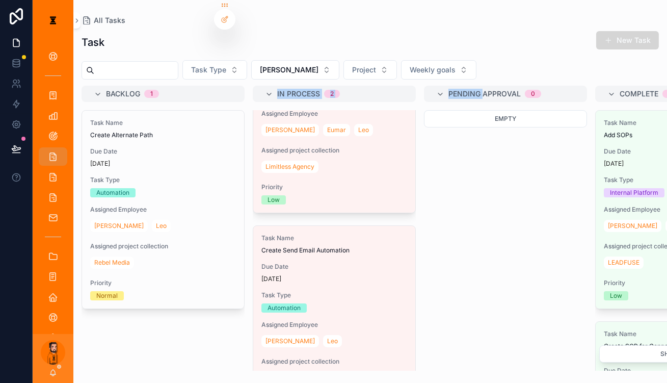
click at [621, 35] on button "New Task" at bounding box center [628, 40] width 63 height 18
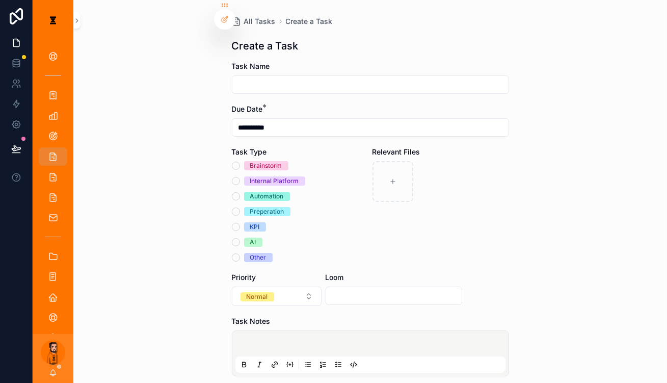
click at [375, 78] on input "scrollable content" at bounding box center [371, 85] width 276 height 14
type input "**********"
click at [279, 164] on div "Brainstorm Internal Platform Automation Preperation KPI AI Other" at bounding box center [300, 211] width 137 height 101
click at [277, 176] on div "Internal Platform" at bounding box center [274, 180] width 49 height 9
click at [240, 177] on button "Internal Platform" at bounding box center [236, 181] width 8 height 8
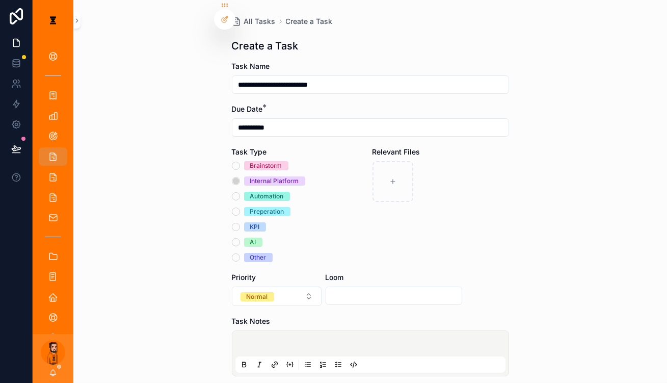
click at [308, 334] on div "scrollable content" at bounding box center [371, 353] width 270 height 39
click at [314, 340] on p "scrollable content" at bounding box center [373, 345] width 270 height 10
click at [340, 361] on icon "scrollable content" at bounding box center [339, 365] width 8 height 8
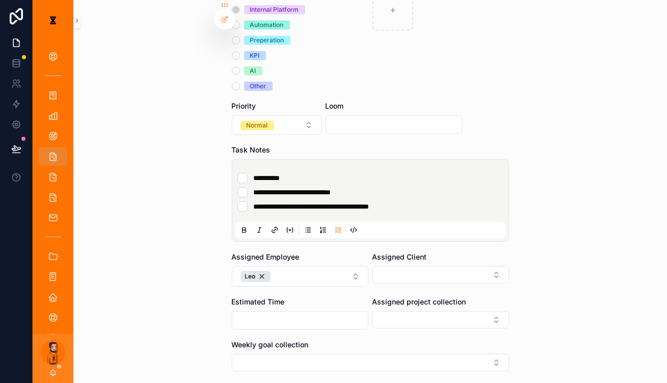
scroll to position [182, 0]
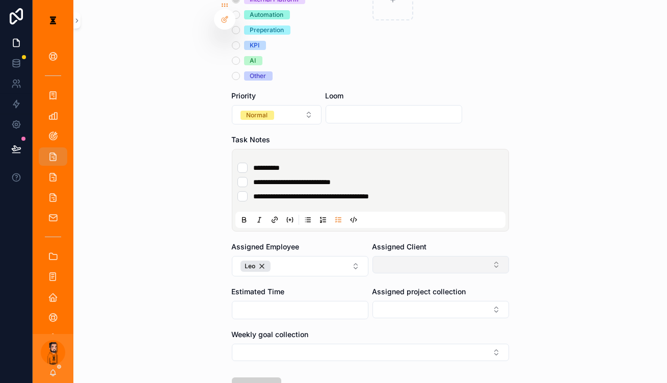
click at [385, 256] on button "Select Button" at bounding box center [441, 264] width 137 height 17
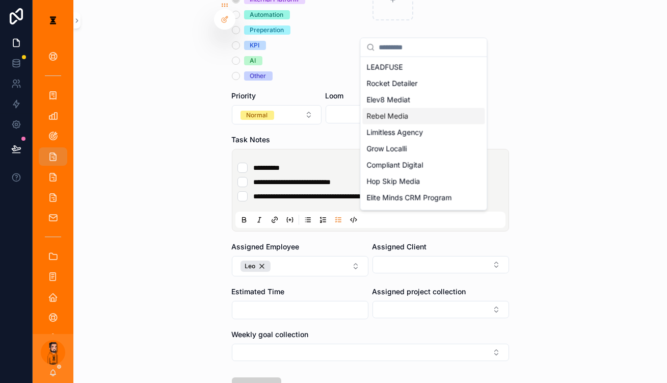
click at [400, 111] on span "Rebel Media" at bounding box center [388, 116] width 42 height 10
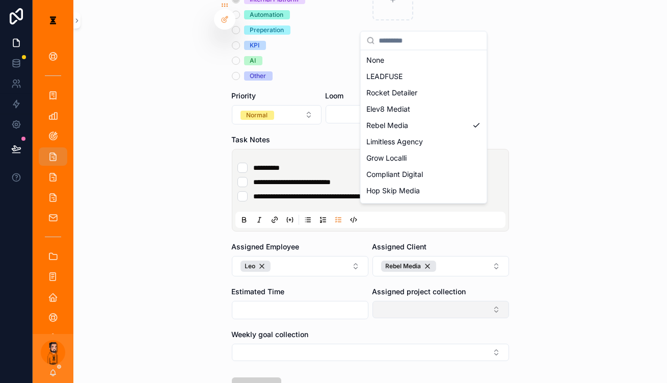
click at [392, 246] on div "**********" at bounding box center [350, 191] width 635 height 383
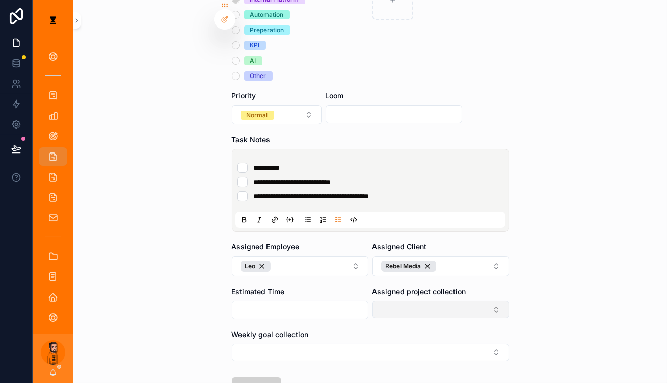
click at [397, 301] on button "Select Button" at bounding box center [441, 309] width 137 height 17
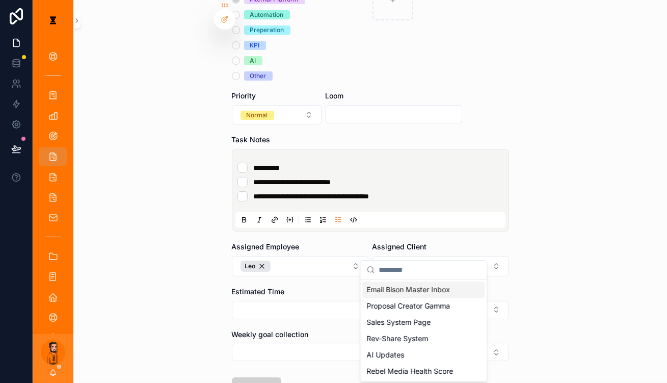
click at [428, 286] on span "Email Bison Master Inbox" at bounding box center [409, 290] width 84 height 10
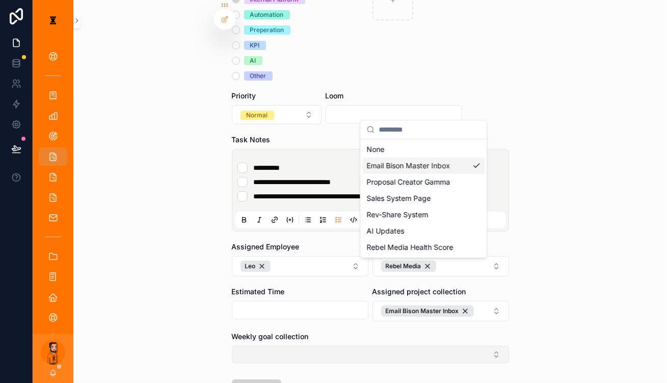
click at [364, 288] on div "**********" at bounding box center [350, 191] width 635 height 383
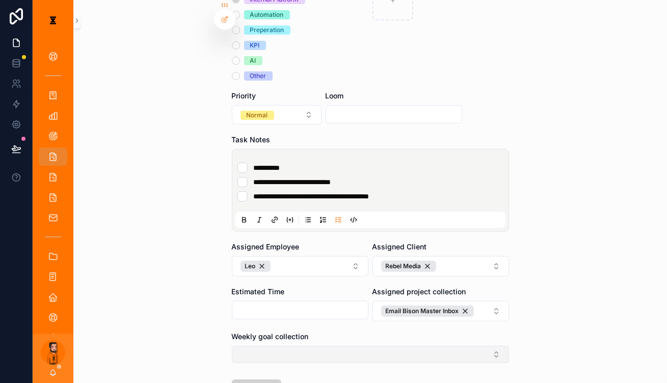
click at [357, 346] on button "Select Button" at bounding box center [370, 354] width 277 height 17
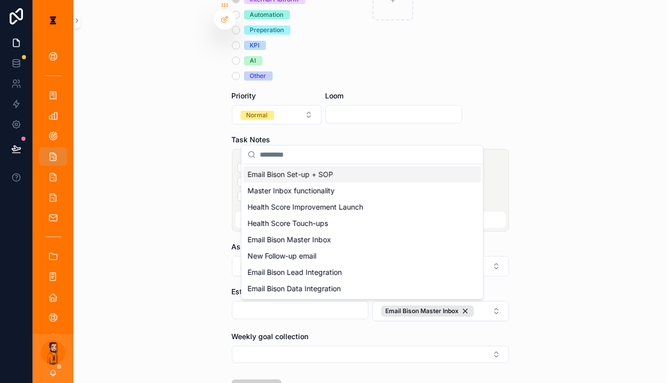
click at [341, 170] on div "Email Bison Set-up + SOP" at bounding box center [363, 174] width 238 height 16
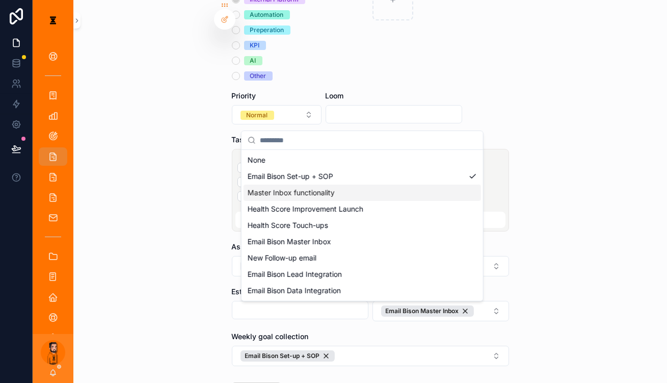
click at [336, 187] on div "Master Inbox functionality" at bounding box center [363, 193] width 238 height 16
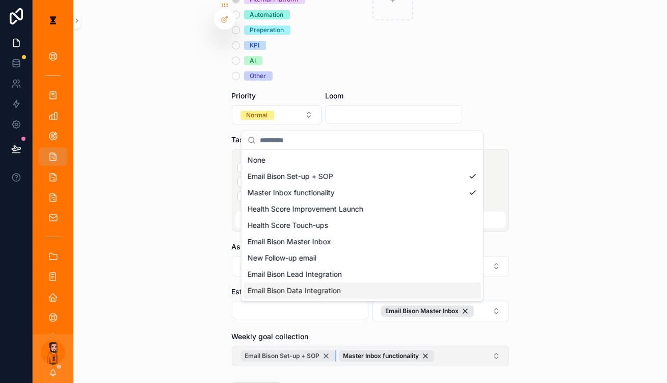
click at [323, 350] on div "Email Bison Set-up + SOP" at bounding box center [288, 355] width 94 height 11
click at [309, 330] on div "**********" at bounding box center [350, 191] width 635 height 383
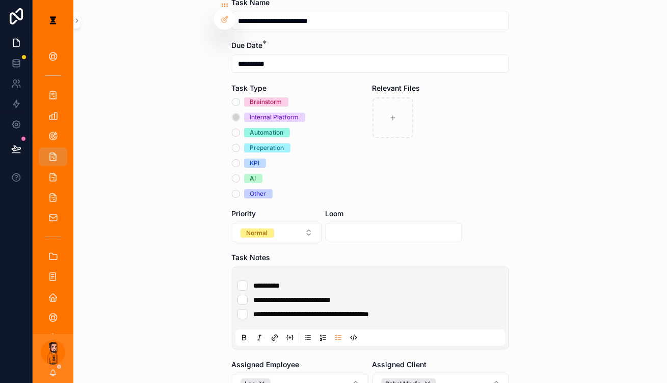
scroll to position [186, 0]
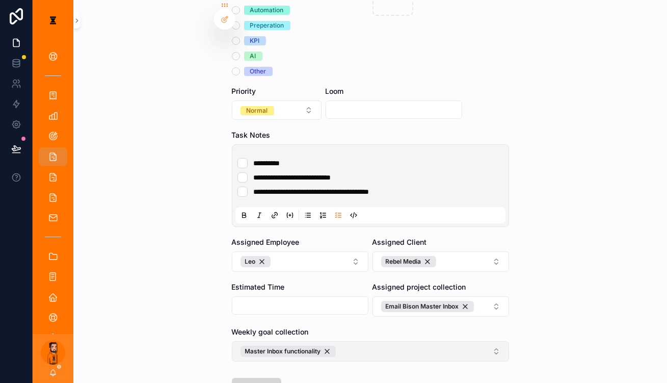
click at [268, 378] on button "Save" at bounding box center [256, 387] width 49 height 18
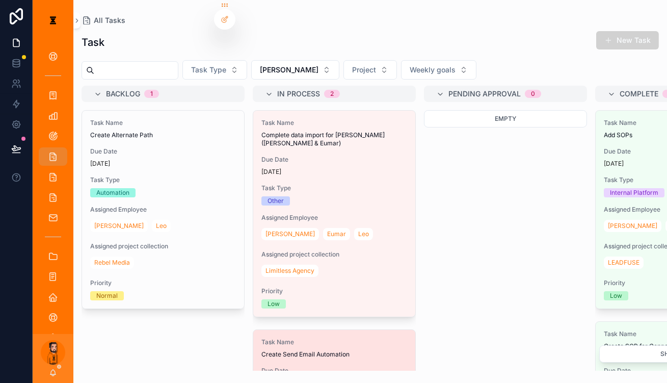
click at [275, 350] on span "Create Send Email Automation" at bounding box center [335, 354] width 146 height 8
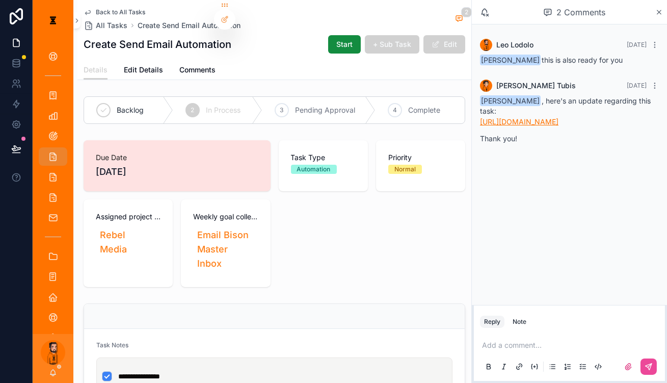
click at [525, 117] on link "[URL][DOMAIN_NAME]" at bounding box center [519, 121] width 79 height 9
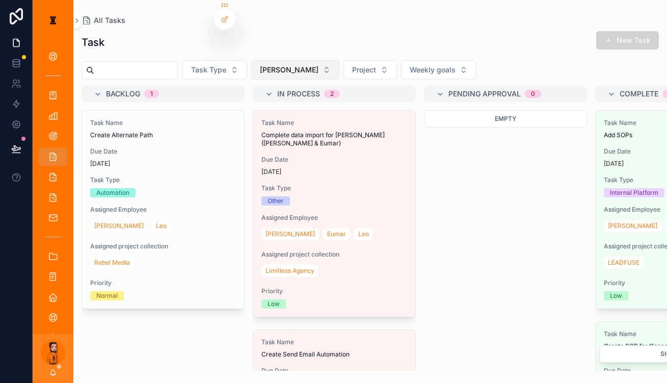
drag, startPoint x: 267, startPoint y: 59, endPoint x: 267, endPoint y: 69, distance: 10.7
click at [267, 65] on span "[PERSON_NAME]" at bounding box center [289, 70] width 59 height 10
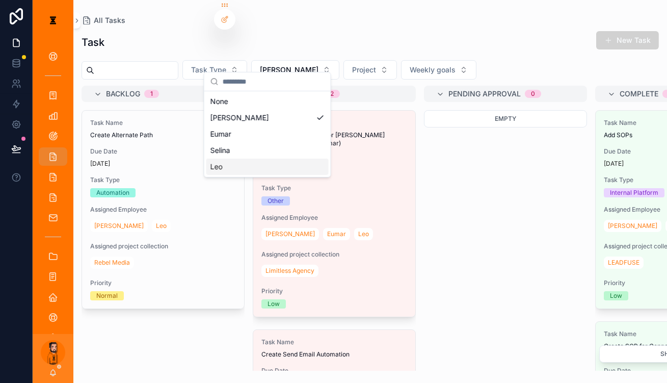
click at [224, 159] on div "Leo" at bounding box center [268, 167] width 122 height 16
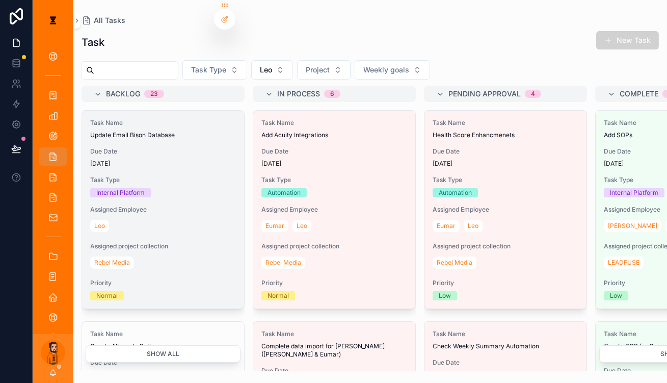
click at [171, 147] on div "Task Name Update Email Bison Database Due Date [DATE] Task Type Internal Platfo…" at bounding box center [163, 210] width 162 height 198
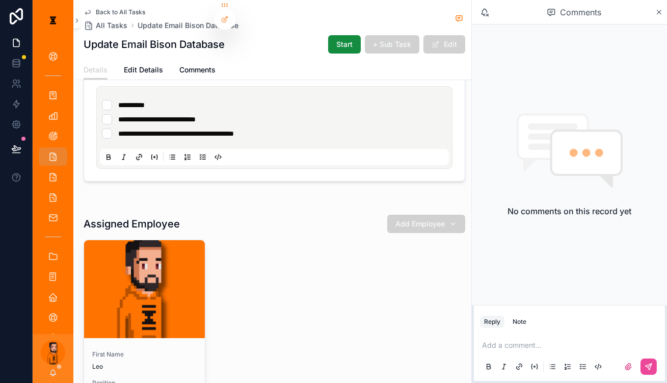
scroll to position [278, 0]
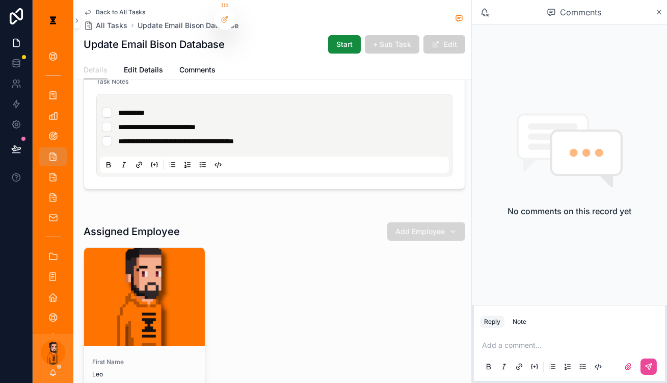
click at [422, 222] on button "Add Employee" at bounding box center [427, 231] width 78 height 18
click at [409, 183] on span "[PERSON_NAME]" at bounding box center [422, 185] width 59 height 10
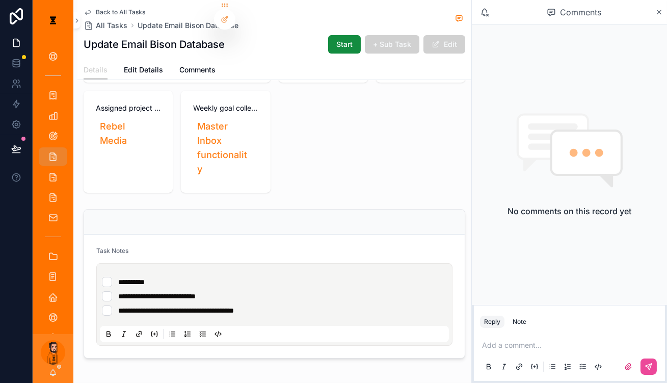
scroll to position [0, 0]
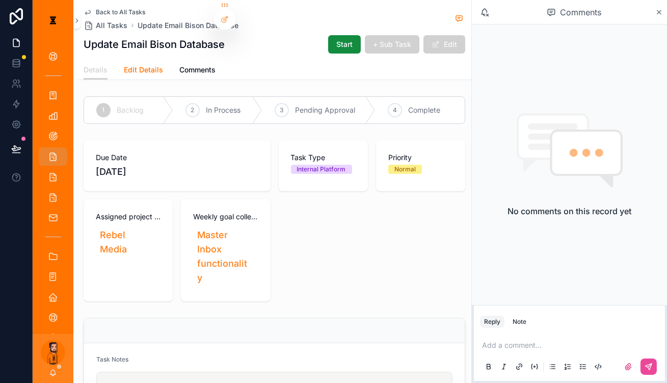
click at [130, 65] on span "Edit Details" at bounding box center [143, 70] width 39 height 10
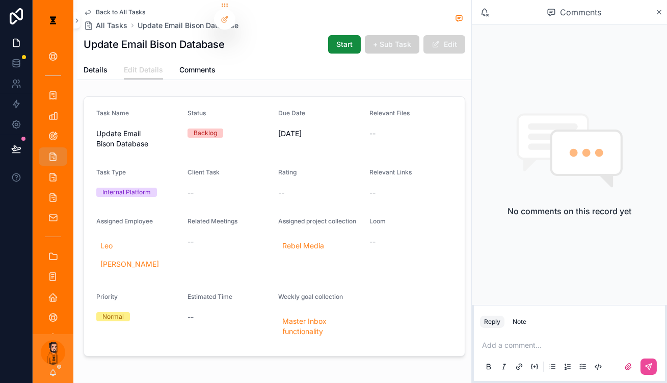
click at [466, 35] on button "Edit" at bounding box center [445, 44] width 42 height 18
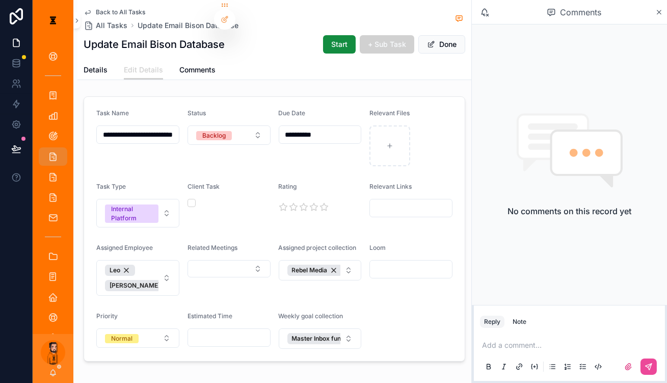
click at [411, 262] on input "scrollable content" at bounding box center [411, 269] width 82 height 14
paste input "**********"
type input "**********"
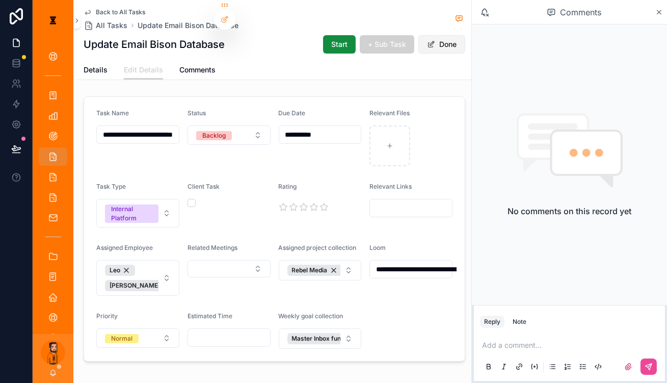
click at [466, 39] on button "Done" at bounding box center [442, 44] width 47 height 18
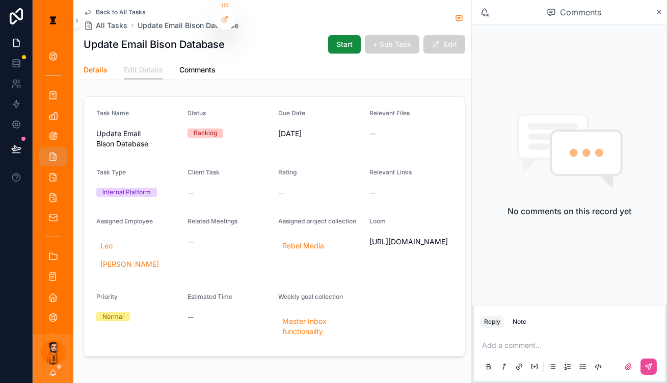
click at [84, 65] on span "Details" at bounding box center [96, 70] width 24 height 10
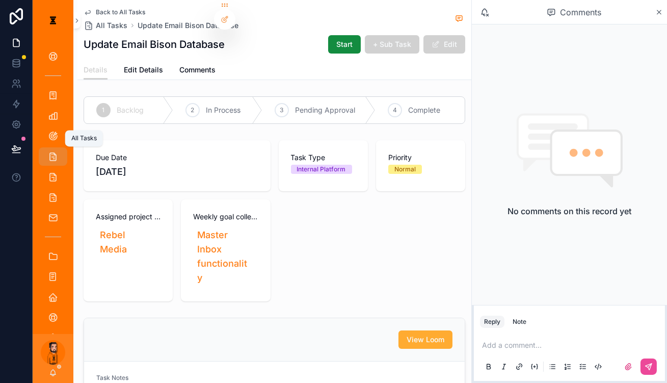
click at [48, 151] on icon "scrollable content" at bounding box center [53, 156] width 10 height 10
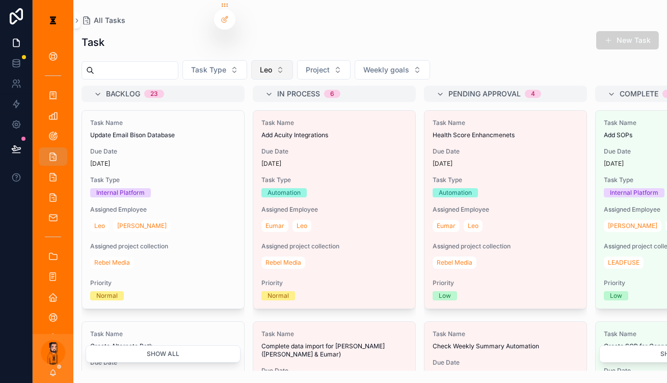
click at [281, 66] on button "Leo" at bounding box center [272, 69] width 42 height 19
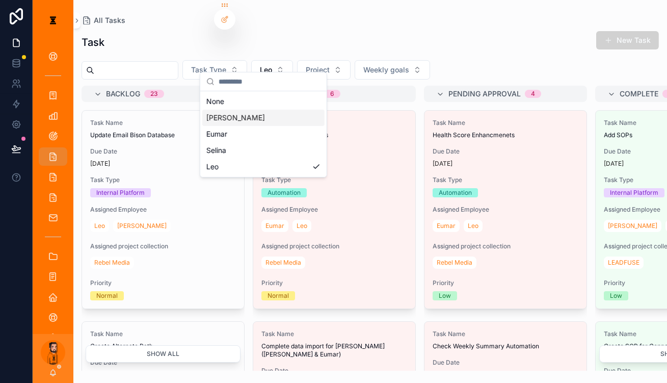
click at [252, 118] on div "[PERSON_NAME]" at bounding box center [263, 118] width 122 height 16
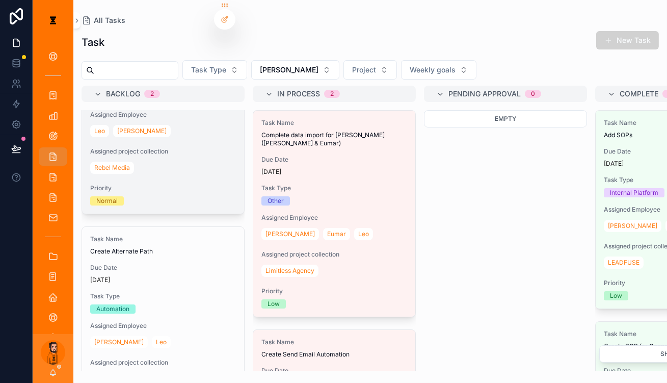
scroll to position [97, 0]
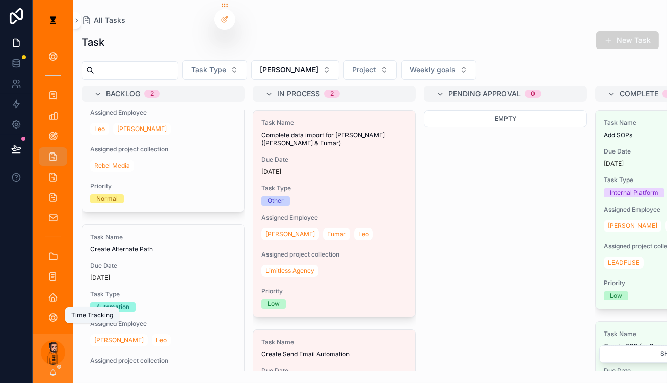
click at [49, 353] on icon "scrollable content" at bounding box center [53, 358] width 10 height 10
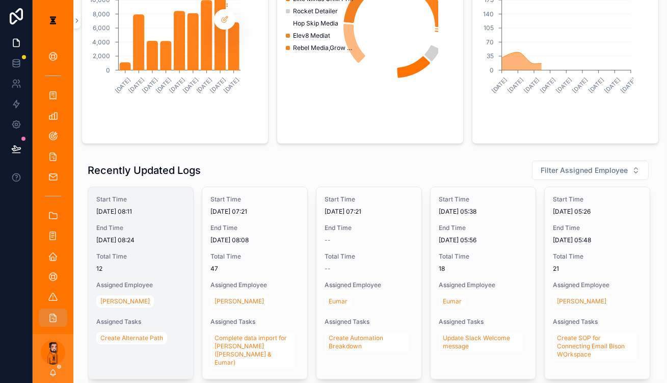
scroll to position [185, 0]
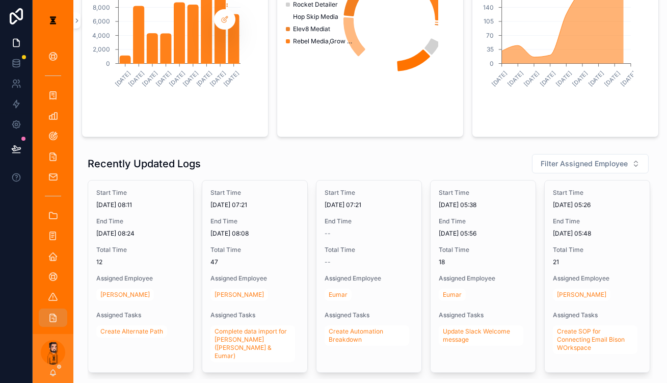
drag, startPoint x: 218, startPoint y: 290, endPoint x: 216, endPoint y: 296, distance: 6.6
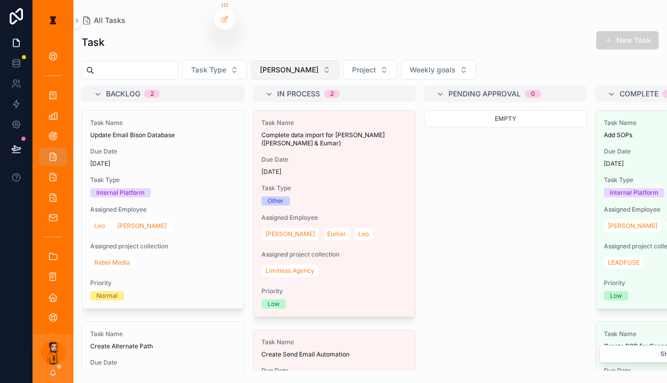
click at [274, 60] on button "[PERSON_NAME]" at bounding box center [295, 69] width 88 height 19
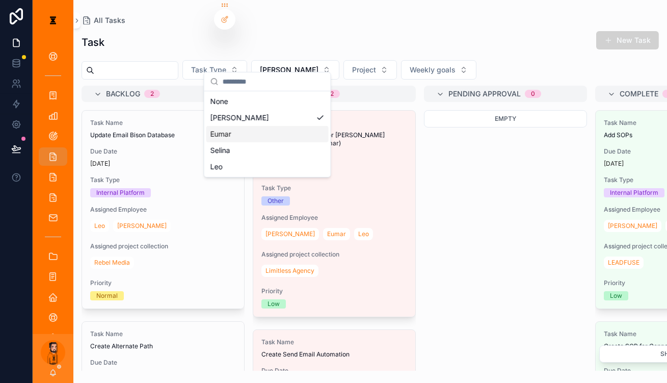
click at [255, 126] on div "Eumar" at bounding box center [268, 134] width 122 height 16
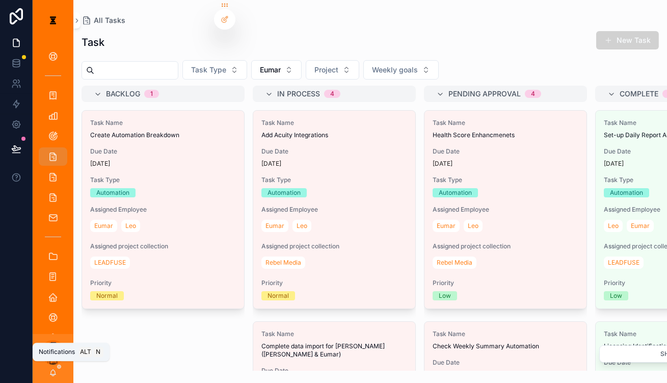
click at [49, 372] on icon "scrollable content" at bounding box center [53, 373] width 8 height 8
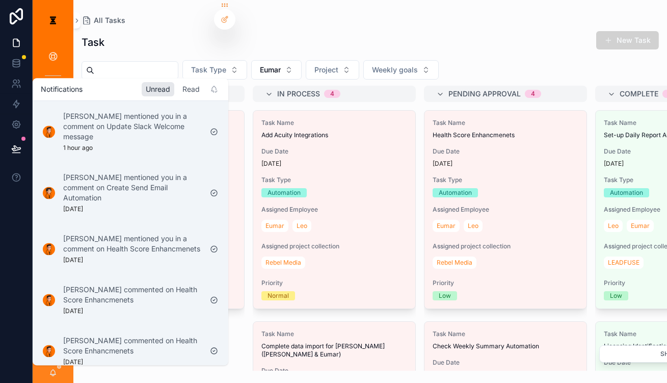
click at [178, 90] on div "Read" at bounding box center [190, 89] width 25 height 14
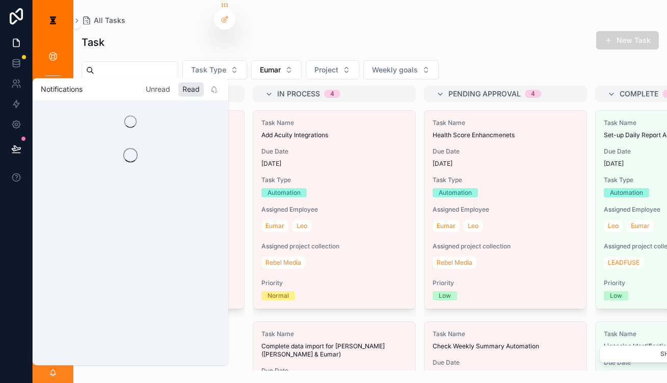
click at [148, 92] on div "Unread" at bounding box center [158, 89] width 33 height 14
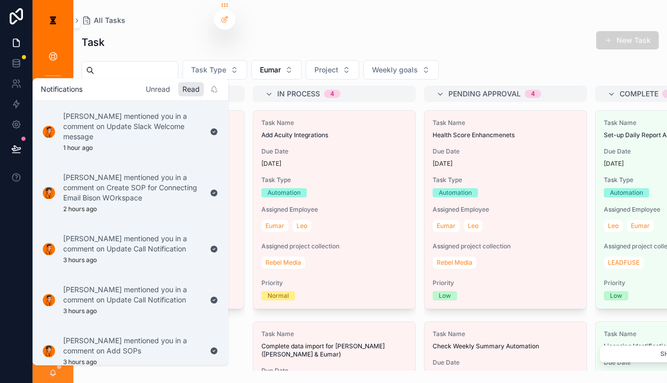
click at [143, 85] on div "Unread" at bounding box center [158, 89] width 33 height 14
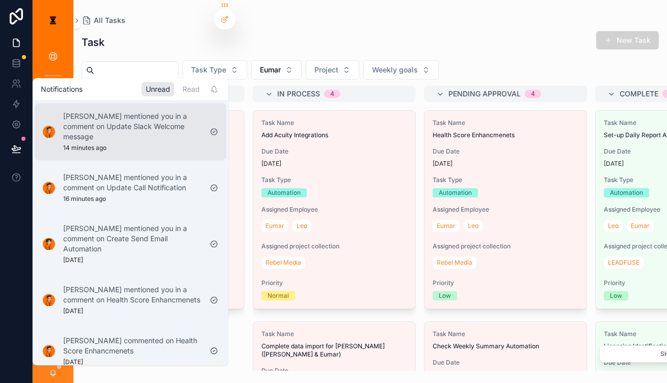
click at [141, 125] on p "[PERSON_NAME] mentioned you in a comment on Update Slack Welcome message" at bounding box center [132, 126] width 139 height 31
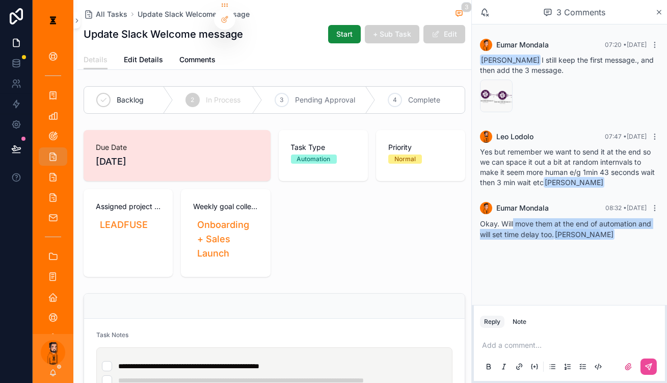
drag, startPoint x: 533, startPoint y: 196, endPoint x: 613, endPoint y: 204, distance: 80.9
click at [612, 218] on p "Okay. Will move them at the end of automation and will set time delay too. [PER…" at bounding box center [569, 228] width 179 height 21
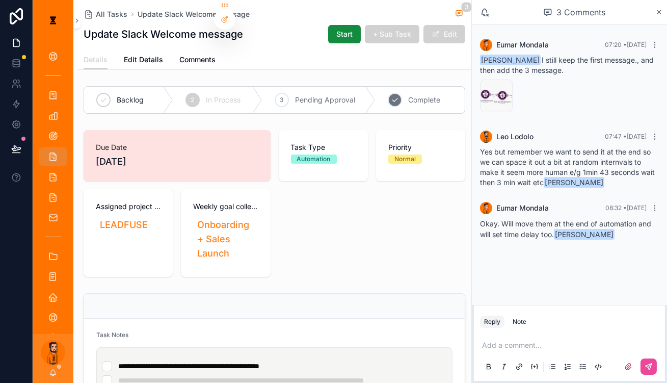
click at [427, 95] on span "Complete" at bounding box center [424, 100] width 32 height 10
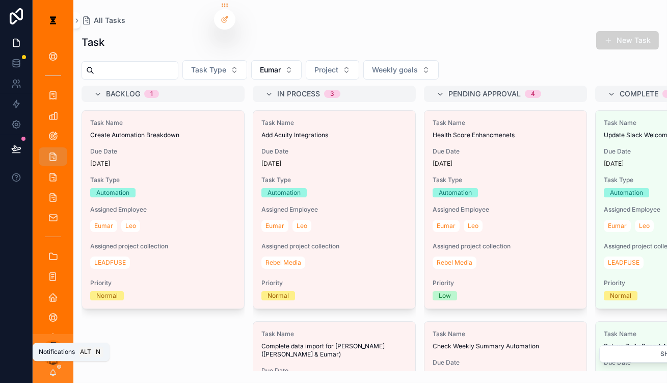
click at [49, 370] on icon "scrollable content" at bounding box center [53, 373] width 8 height 8
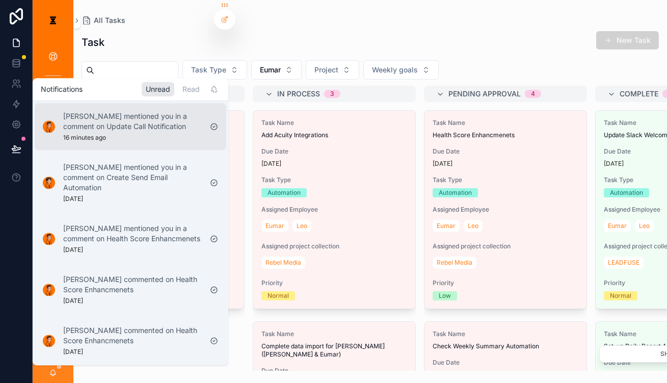
click at [148, 127] on div "[PERSON_NAME] mentioned you in a comment on Update Call Notification 16 minutes…" at bounding box center [132, 126] width 139 height 31
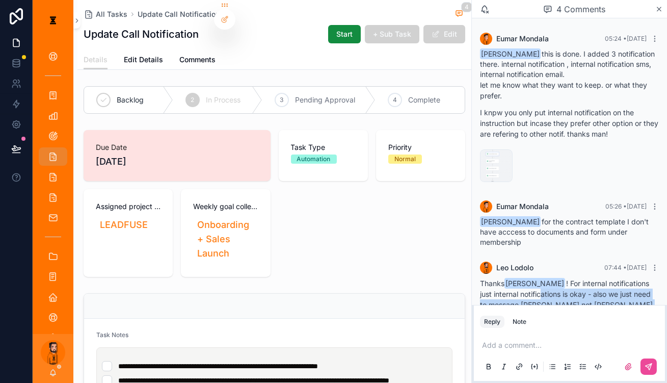
drag, startPoint x: 558, startPoint y: 258, endPoint x: 573, endPoint y: 282, distance: 28.3
click at [573, 282] on div "Thanks [PERSON_NAME] ! For internal notifications just internal notifications i…" at bounding box center [569, 302] width 179 height 49
click at [573, 316] on p "Thanks!" at bounding box center [569, 321] width 179 height 11
click at [395, 96] on icon "scrollable content" at bounding box center [395, 100] width 8 height 8
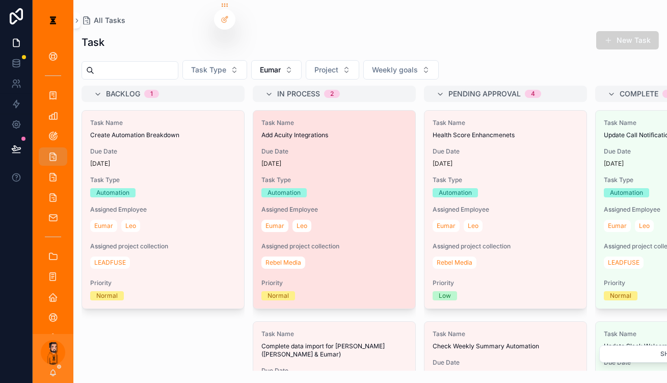
click at [306, 176] on span "Task Type" at bounding box center [335, 180] width 146 height 8
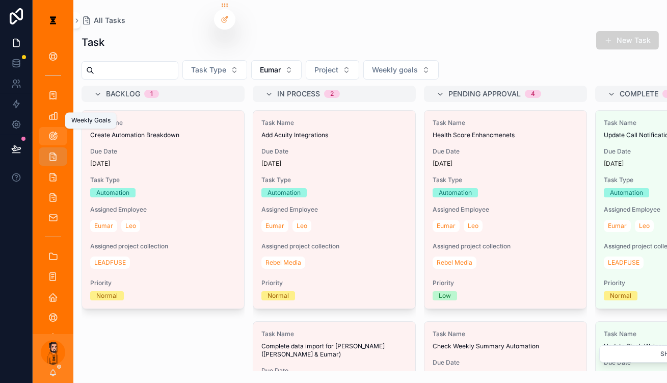
click at [51, 131] on icon "scrollable content" at bounding box center [53, 136] width 10 height 10
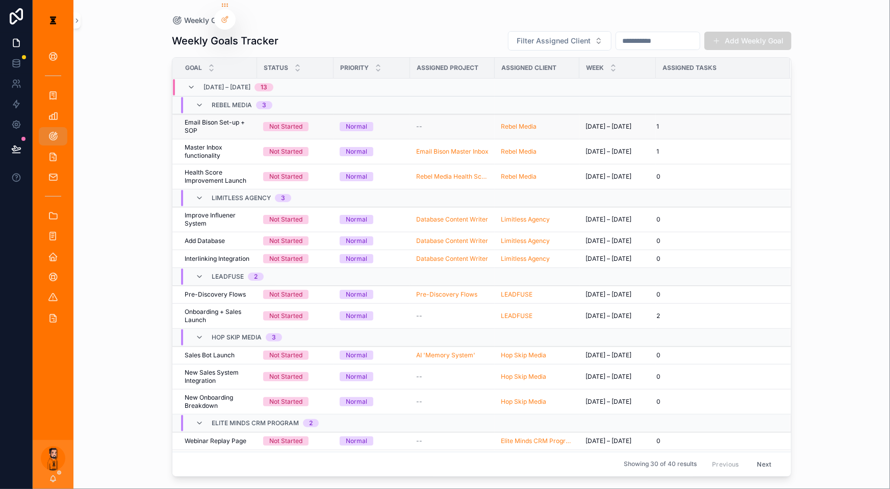
click at [214, 118] on span "Email Bison Set-up + SOP" at bounding box center [218, 126] width 66 height 16
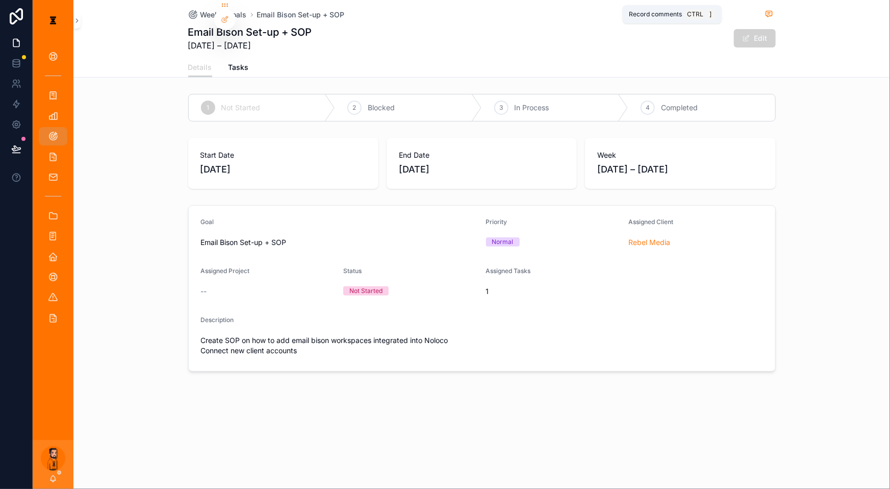
click at [667, 14] on icon "scrollable content" at bounding box center [769, 14] width 8 height 8
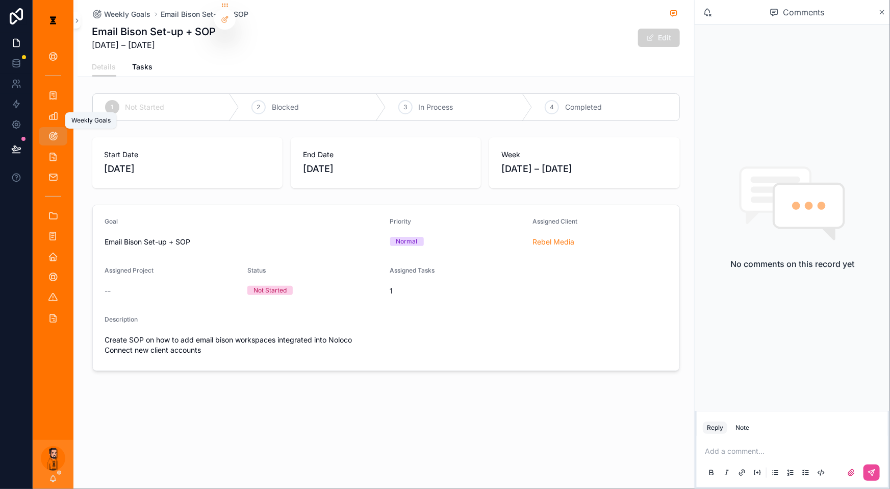
click at [48, 131] on icon "scrollable content" at bounding box center [53, 136] width 10 height 10
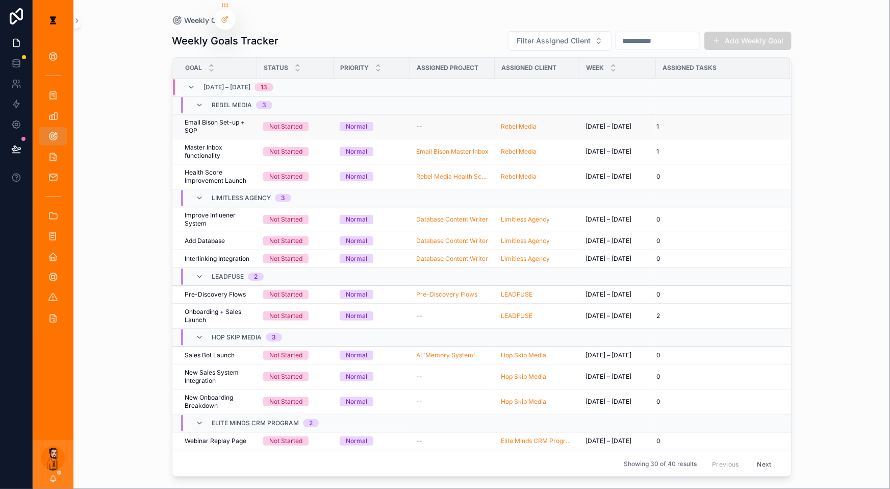
click at [217, 118] on span "Email Bison Set-up + SOP" at bounding box center [218, 126] width 66 height 16
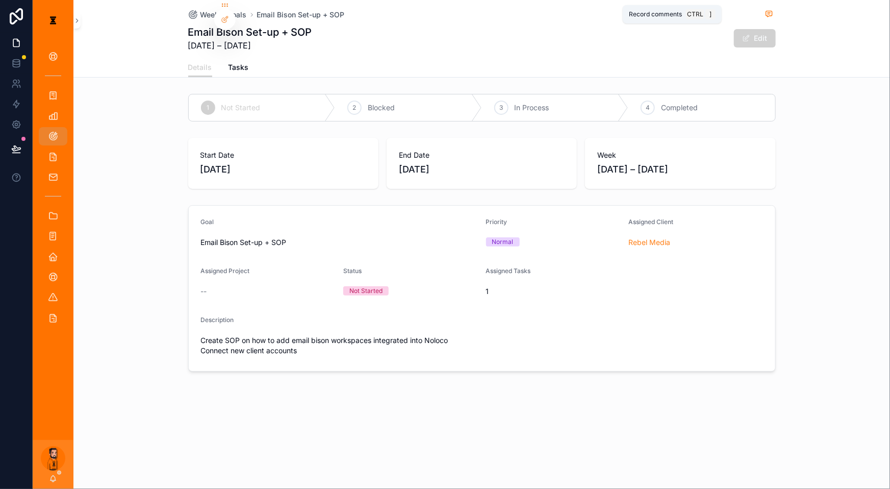
click at [667, 14] on icon "scrollable content" at bounding box center [769, 14] width 8 height 8
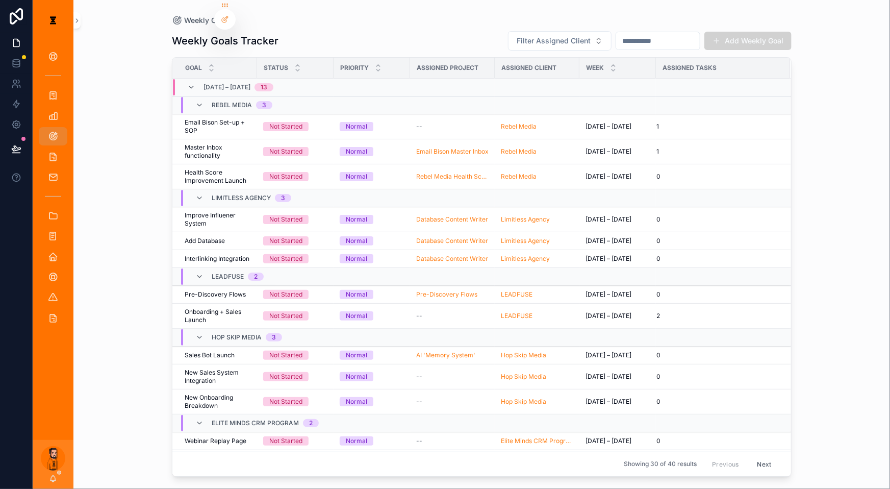
click at [123, 105] on div "Weekly Goals Weekly Goals Tracker Filter Assigned Client Add Weekly Goal Goal S…" at bounding box center [481, 244] width 816 height 489
click at [51, 128] on div "Weekly Goals" at bounding box center [53, 136] width 16 height 16
click at [49, 128] on div "Weekly Goals" at bounding box center [53, 136] width 16 height 16
click at [51, 52] on icon "scrollable content" at bounding box center [53, 57] width 10 height 10
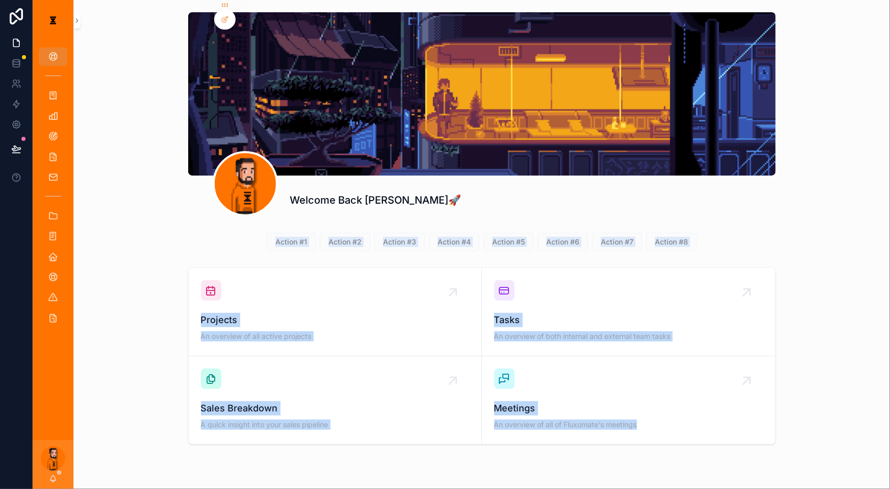
drag, startPoint x: 284, startPoint y: 204, endPoint x: 720, endPoint y: 411, distance: 482.6
click at [667, 382] on div "Welcome Back [PERSON_NAME]🚀 Action #1 Action #2 Action #3 Action #4 Action #5 A…" at bounding box center [481, 256] width 816 height 513
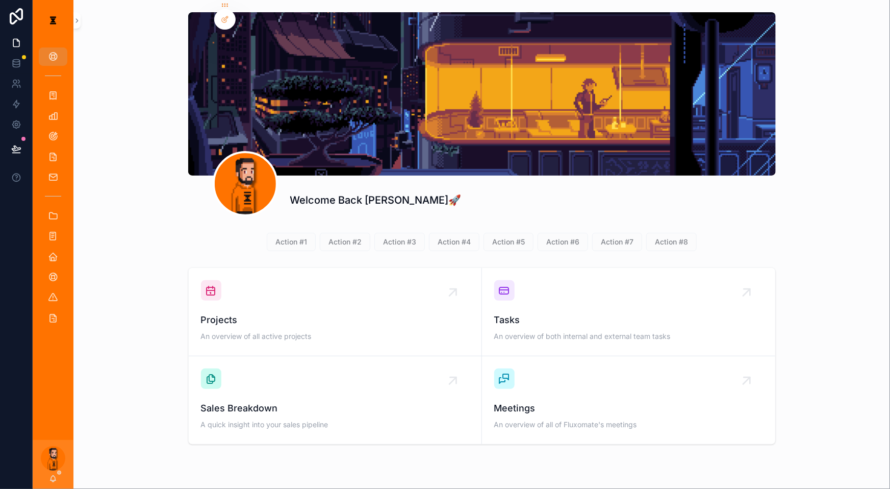
click at [39, 106] on div "Projects" at bounding box center [53, 116] width 41 height 20
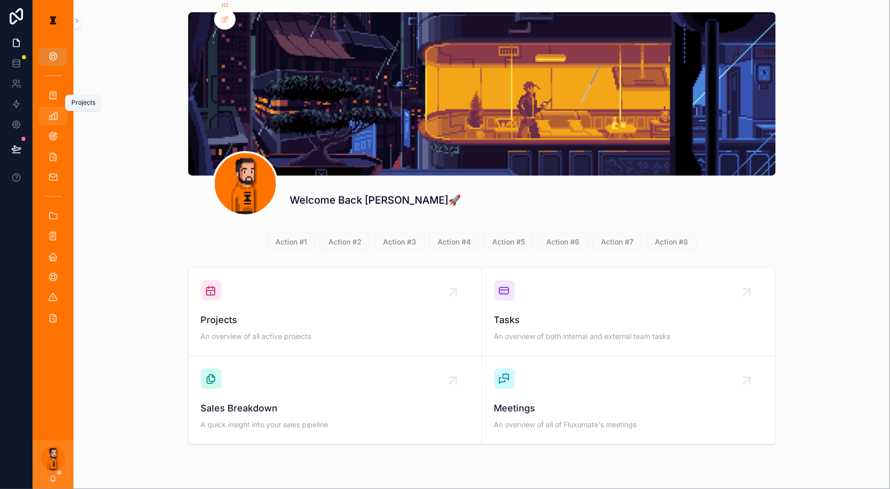
click at [48, 111] on icon "scrollable content" at bounding box center [53, 116] width 10 height 10
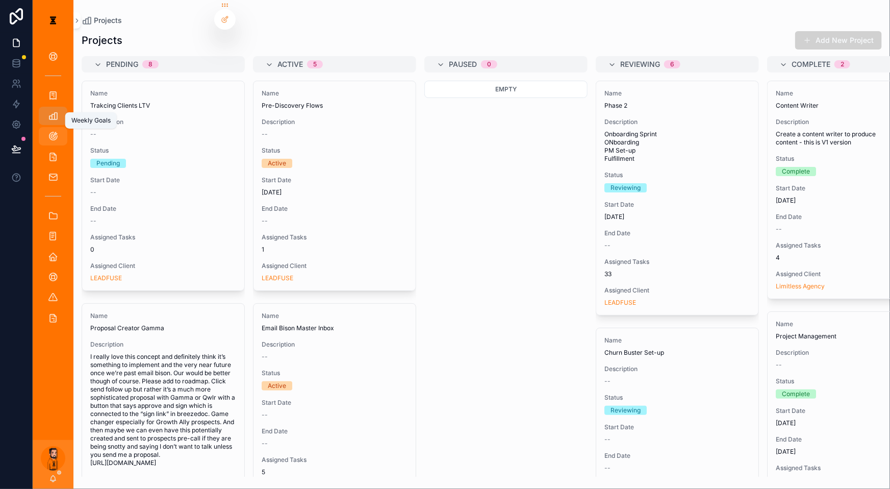
click at [53, 128] on div "Weekly Goals" at bounding box center [53, 136] width 16 height 16
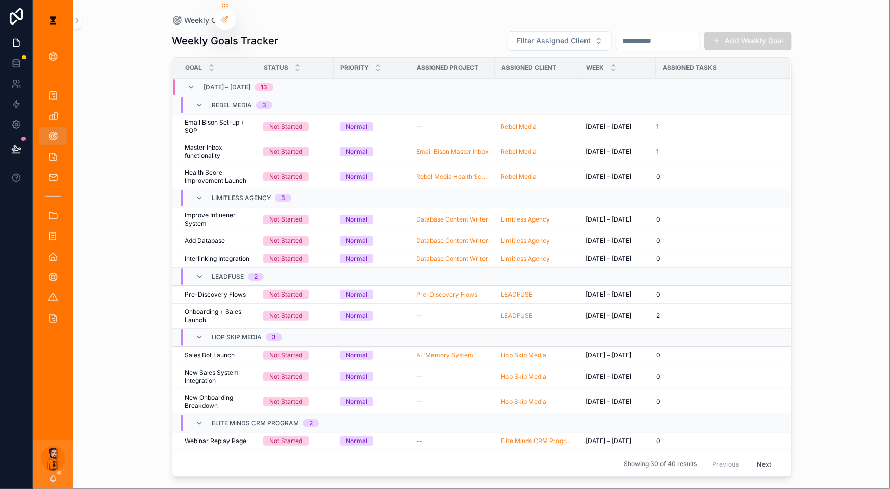
click at [49, 382] on icon "scrollable content" at bounding box center [53, 478] width 8 height 8
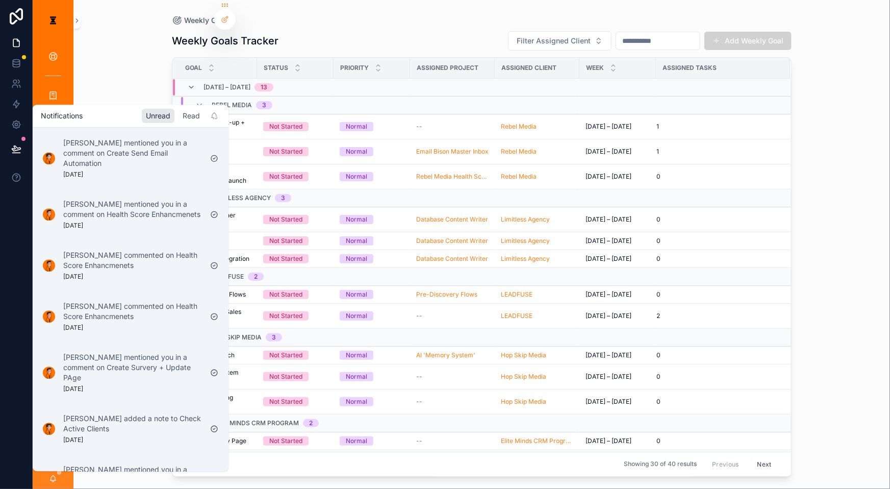
click at [178, 115] on div "Read" at bounding box center [190, 116] width 25 height 14
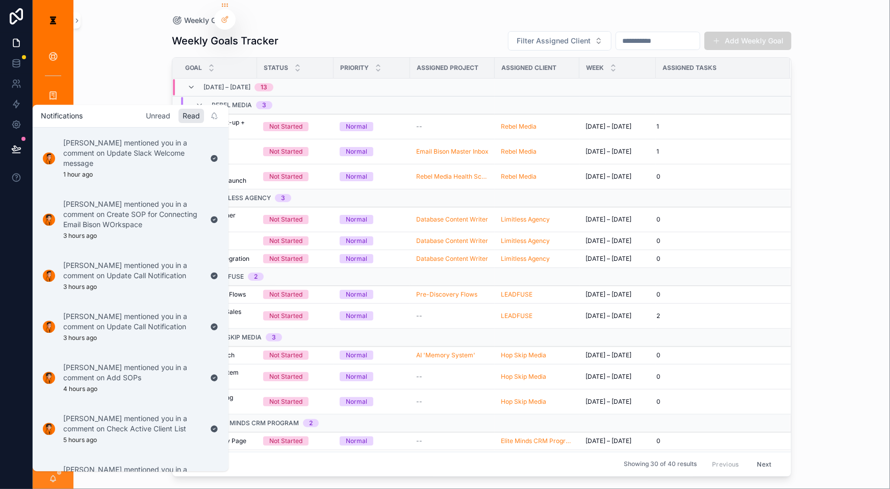
click at [143, 117] on div "Unread" at bounding box center [158, 116] width 33 height 14
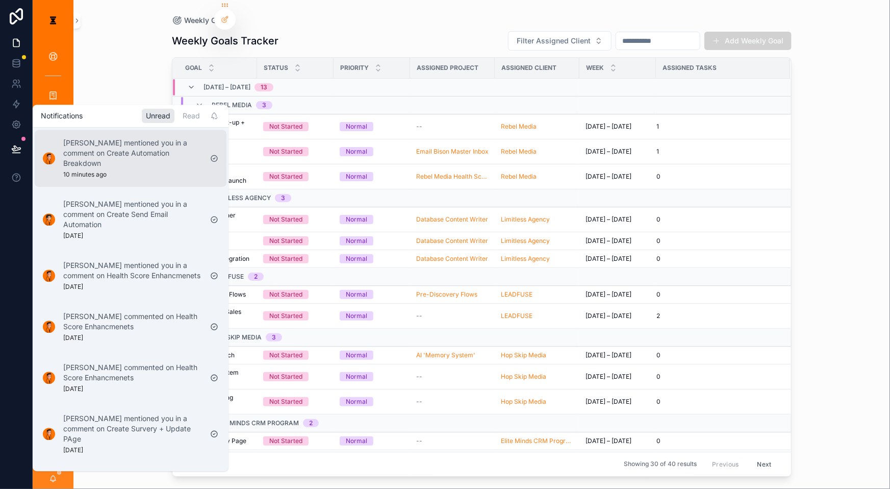
click at [127, 167] on div "[PERSON_NAME] mentioned you in a comment on Create Automation Breakdown 10 minu…" at bounding box center [132, 158] width 139 height 41
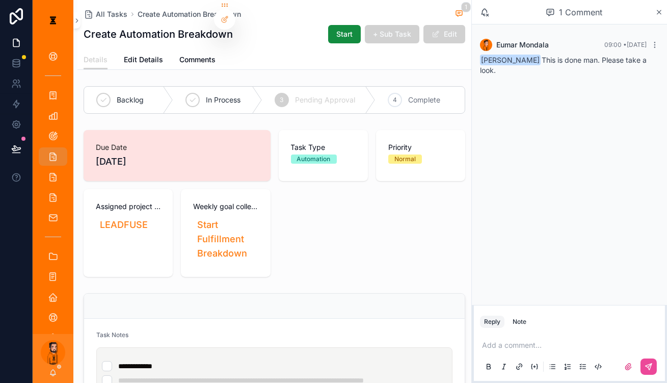
click at [537, 340] on p "scrollable content" at bounding box center [571, 345] width 179 height 10
click at [653, 364] on icon "scrollable content" at bounding box center [649, 367] width 8 height 8
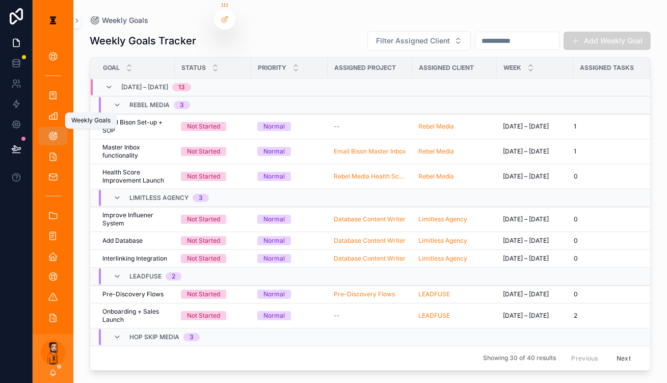
click at [51, 131] on icon "scrollable content" at bounding box center [53, 136] width 10 height 10
click at [133, 114] on td "Email Bison Set-up + SOP Email Bison Set-up + SOP" at bounding box center [132, 126] width 85 height 25
click at [133, 118] on span "Email Bison Set-up + SOP" at bounding box center [135, 126] width 66 height 16
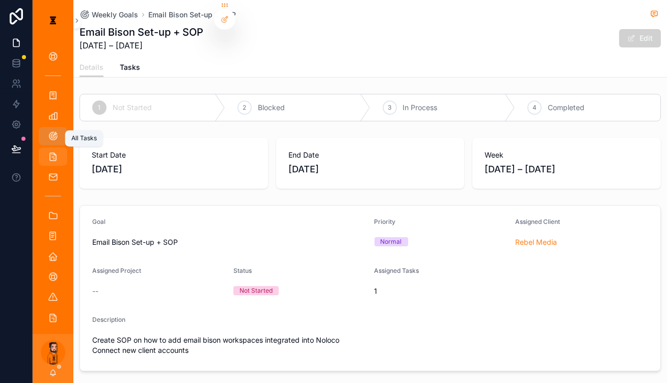
click at [48, 148] on div "All Tasks" at bounding box center [53, 156] width 16 height 16
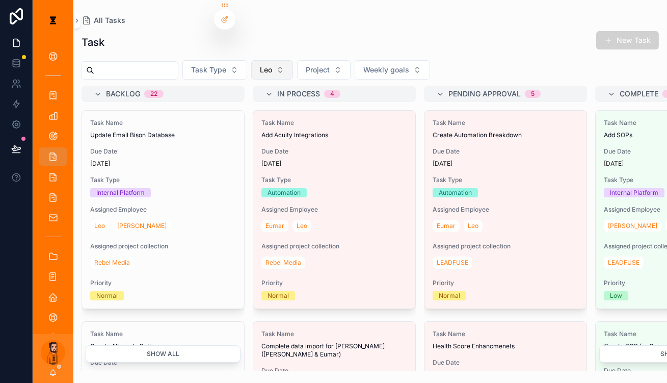
click at [274, 60] on button "Leo" at bounding box center [272, 69] width 42 height 19
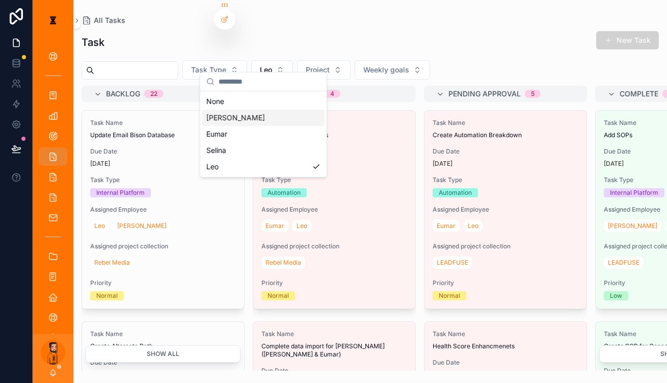
click at [248, 114] on div "[PERSON_NAME]" at bounding box center [263, 118] width 122 height 16
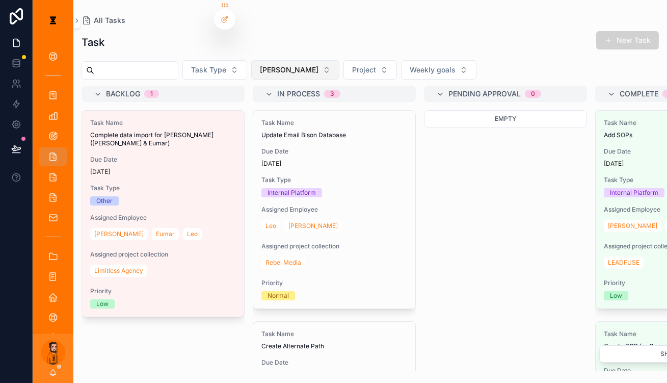
click at [273, 60] on button "[PERSON_NAME]" at bounding box center [295, 69] width 88 height 19
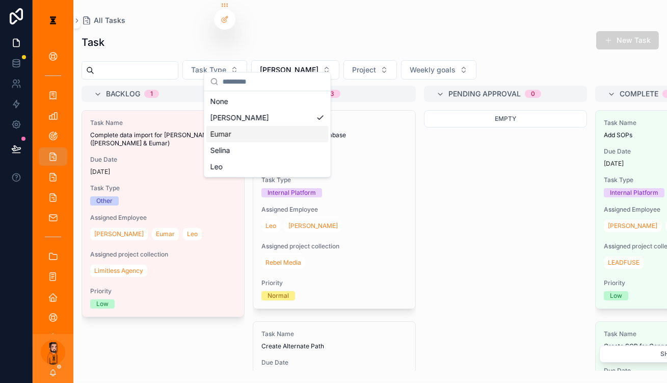
click at [254, 126] on div "Eumar" at bounding box center [268, 134] width 122 height 16
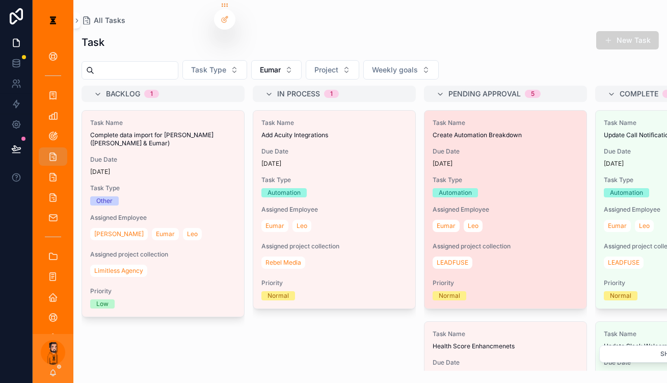
click at [438, 131] on span "Create Automation Breakdown" at bounding box center [506, 135] width 146 height 8
click at [481, 122] on div "Task Name Create Automation Breakdown Due Date [DATE] Task Type Automation Assi…" at bounding box center [506, 210] width 162 height 198
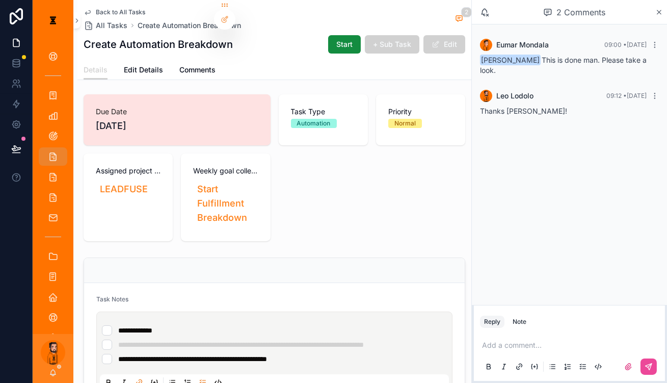
scroll to position [0, 240]
drag, startPoint x: 296, startPoint y: 296, endPoint x: 90, endPoint y: 268, distance: 207.8
click at [102, 325] on ul "**********" at bounding box center [276, 344] width 349 height 39
click at [118, 327] on span "**********" at bounding box center [135, 330] width 34 height 7
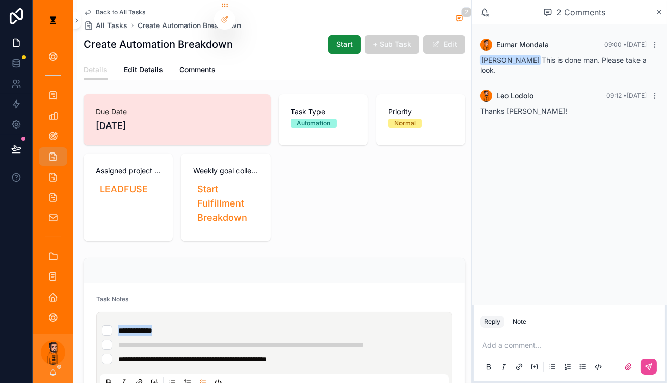
drag, startPoint x: 104, startPoint y: 269, endPoint x: 156, endPoint y: 275, distance: 52.9
click at [156, 325] on li "**********" at bounding box center [274, 330] width 345 height 10
click at [271, 315] on div "**********" at bounding box center [274, 352] width 349 height 75
drag, startPoint x: 286, startPoint y: 300, endPoint x: 101, endPoint y: 272, distance: 186.7
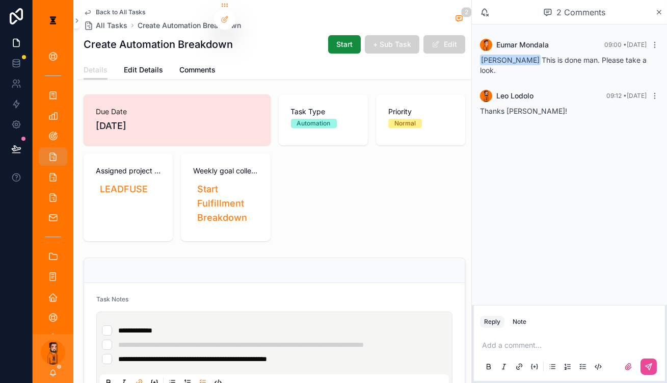
click at [102, 325] on ul "**********" at bounding box center [276, 344] width 349 height 39
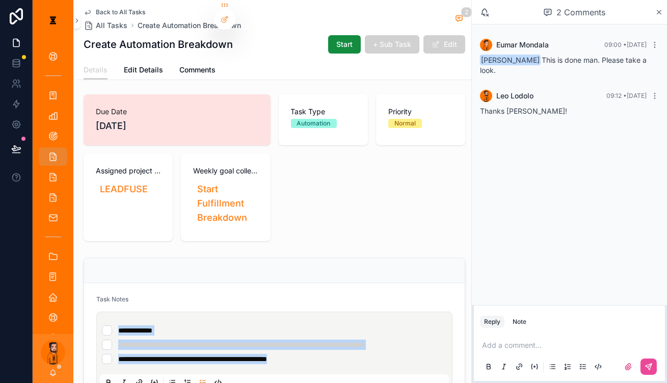
drag, startPoint x: 123, startPoint y: 276, endPoint x: 286, endPoint y: 306, distance: 165.0
click at [286, 315] on div "**********" at bounding box center [274, 352] width 349 height 75
copy ul "**********"
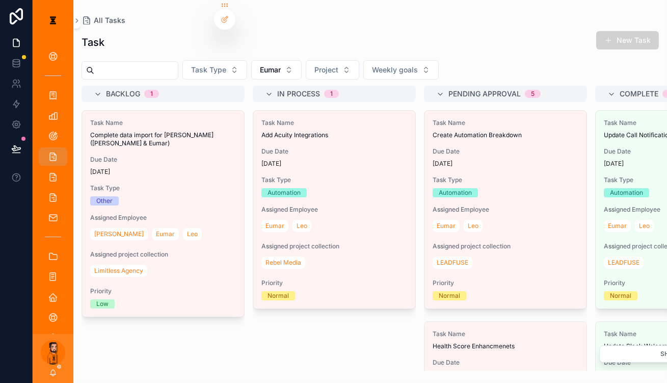
click at [622, 34] on button "New Task" at bounding box center [628, 40] width 63 height 18
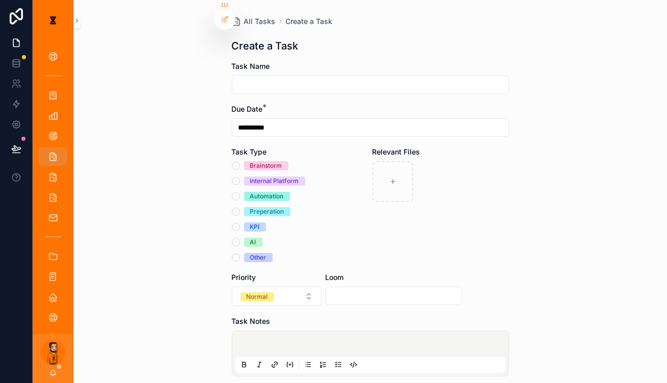
click at [366, 78] on input "scrollable content" at bounding box center [371, 85] width 276 height 14
type input "*"
click at [321, 79] on input "scrollable content" at bounding box center [371, 85] width 276 height 14
type input "*"
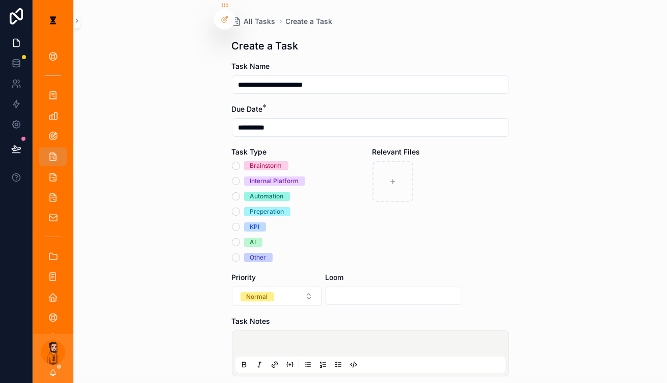
type input "**********"
click at [263, 176] on div "Internal Platform" at bounding box center [274, 180] width 49 height 9
click at [240, 177] on button "Internal Platform" at bounding box center [236, 181] width 8 height 8
click at [286, 334] on div "scrollable content" at bounding box center [371, 353] width 270 height 39
click at [286, 340] on p "scrollable content" at bounding box center [373, 345] width 270 height 10
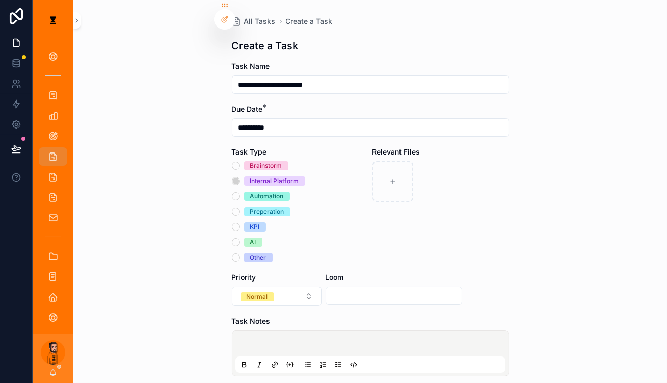
click at [302, 340] on p "scrollable content" at bounding box center [373, 345] width 270 height 10
click at [341, 358] on button "scrollable content" at bounding box center [338, 364] width 12 height 12
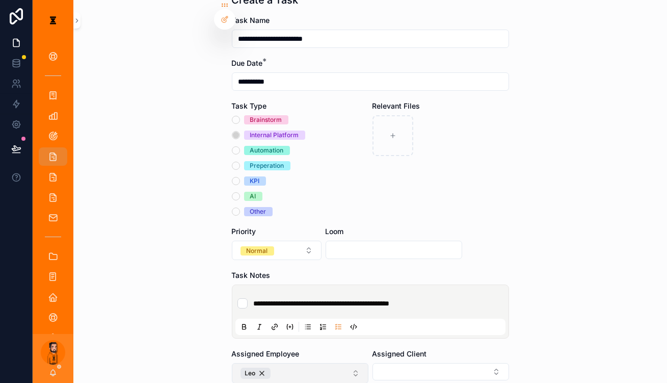
click at [321, 363] on button "Leo" at bounding box center [300, 373] width 137 height 20
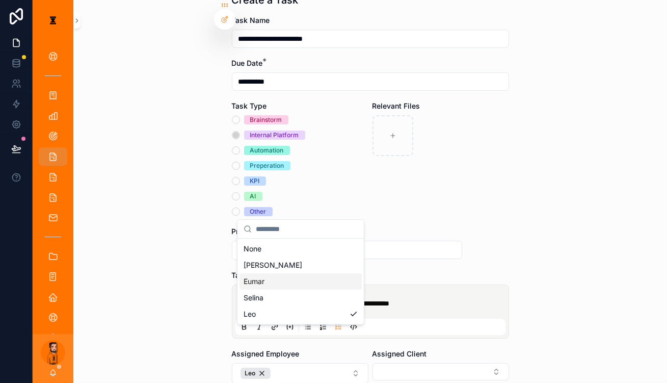
click at [284, 273] on div "Eumar" at bounding box center [301, 281] width 122 height 16
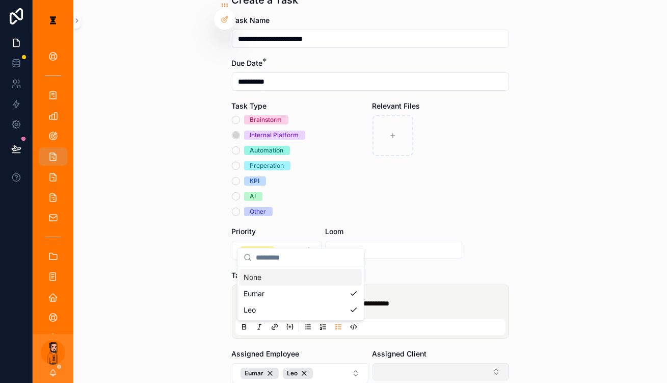
click at [411, 363] on button "Select Button" at bounding box center [441, 371] width 137 height 17
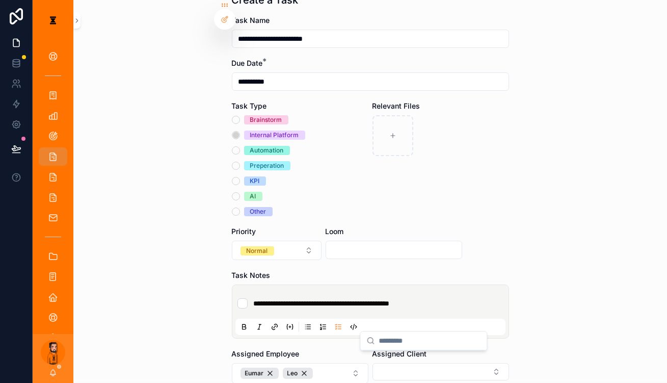
drag, startPoint x: 501, startPoint y: 272, endPoint x: 468, endPoint y: 267, distance: 34.0
click at [501, 272] on div "**********" at bounding box center [370, 145] width 594 height 383
click at [456, 298] on li "**********" at bounding box center [371, 303] width 266 height 10
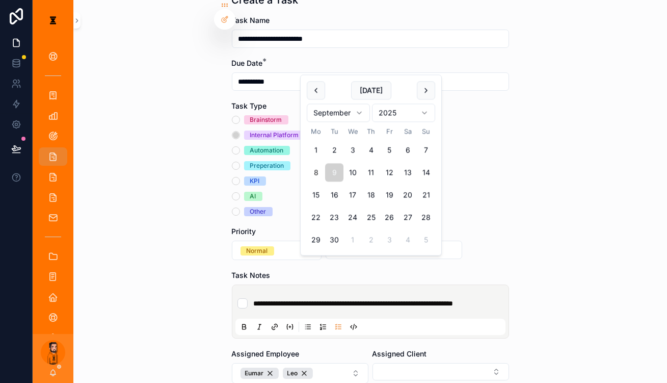
click at [326, 74] on input "**********" at bounding box center [371, 81] width 276 height 14
click at [362, 164] on button "11" at bounding box center [371, 173] width 18 height 18
type input "**********"
click at [541, 121] on div "**********" at bounding box center [370, 145] width 594 height 383
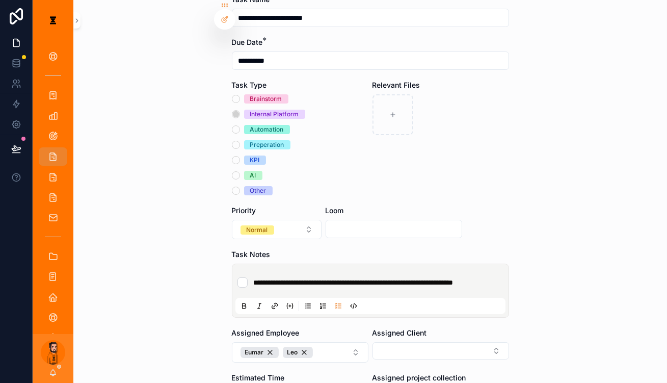
scroll to position [92, 0]
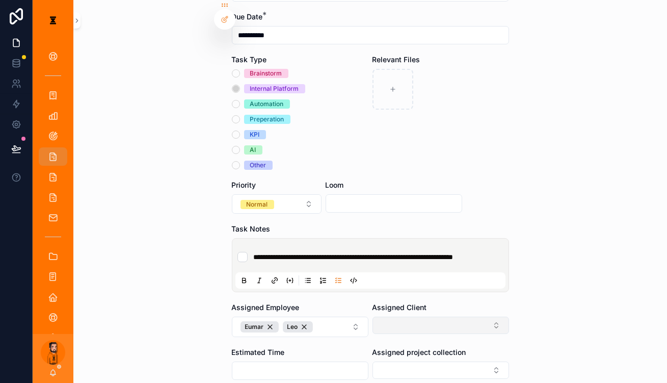
click at [400, 317] on button "Select Button" at bounding box center [441, 325] width 137 height 17
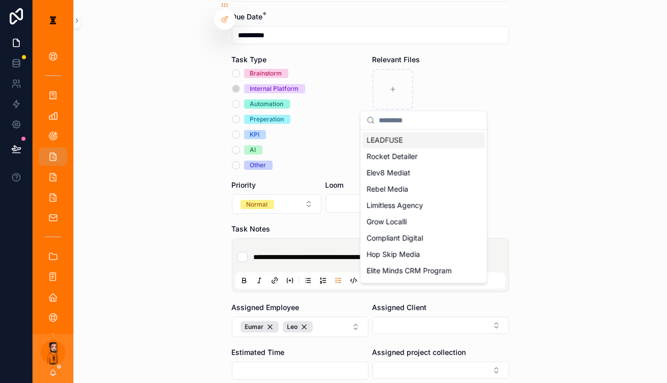
click at [402, 141] on div "LEADFUSE" at bounding box center [424, 140] width 122 height 16
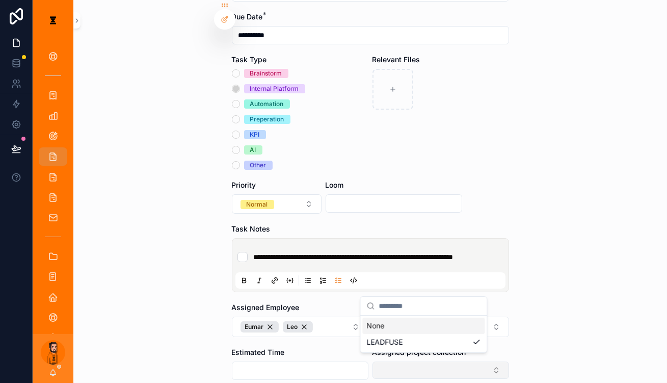
click at [413, 321] on div "**********" at bounding box center [350, 191] width 635 height 383
click at [411, 362] on button "Select Button" at bounding box center [441, 370] width 137 height 17
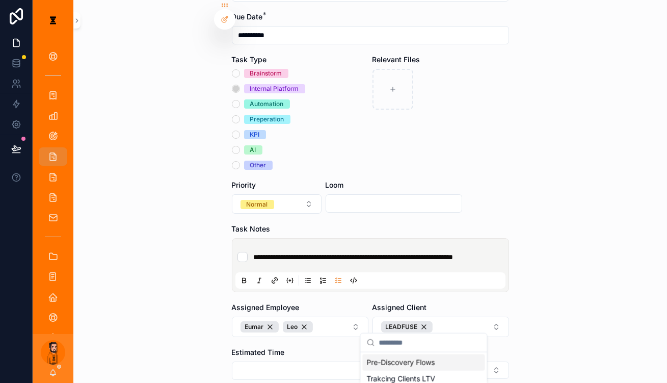
click at [423, 359] on span "Pre-Discovery Flows" at bounding box center [401, 362] width 68 height 10
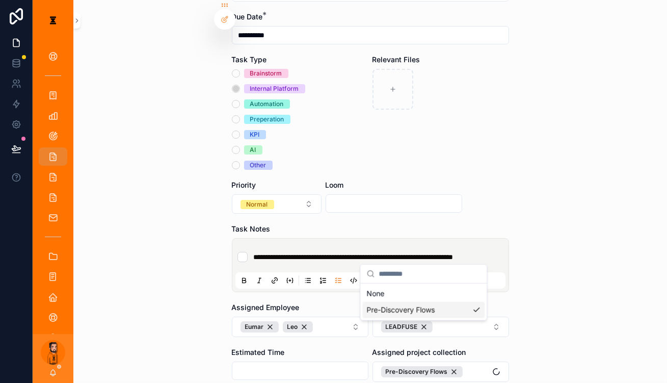
click at [498, 307] on div "**********" at bounding box center [370, 191] width 594 height 383
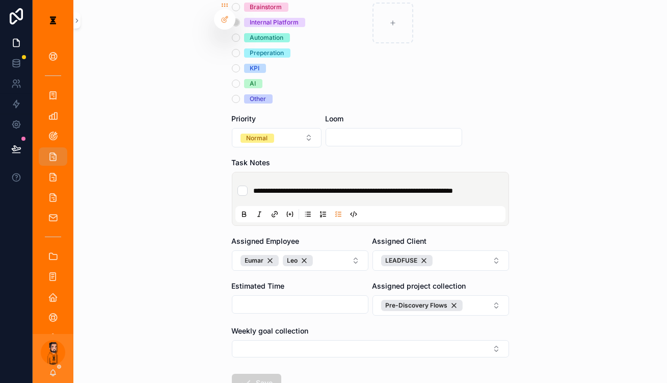
scroll to position [167, 0]
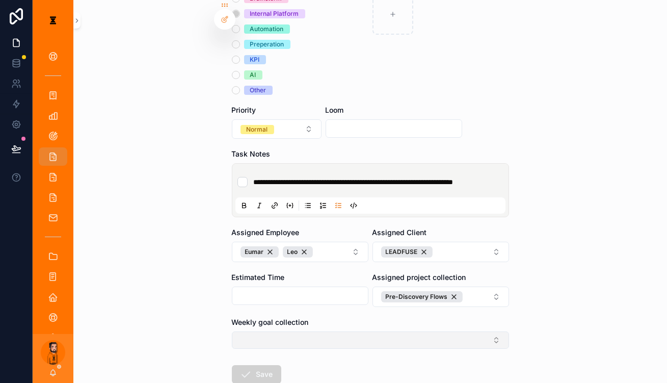
click at [348, 331] on button "Select Button" at bounding box center [370, 339] width 277 height 17
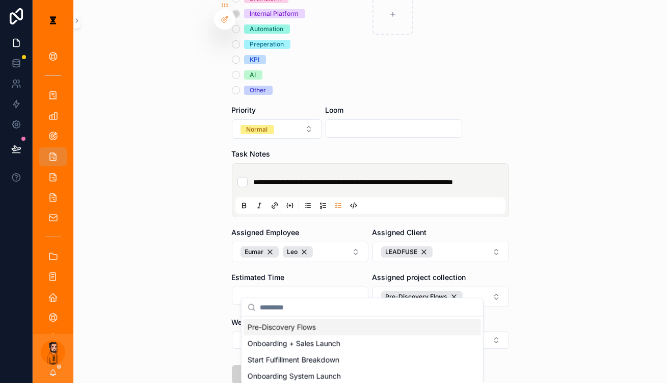
click at [332, 319] on div "Pre-Discovery Flows" at bounding box center [363, 327] width 238 height 16
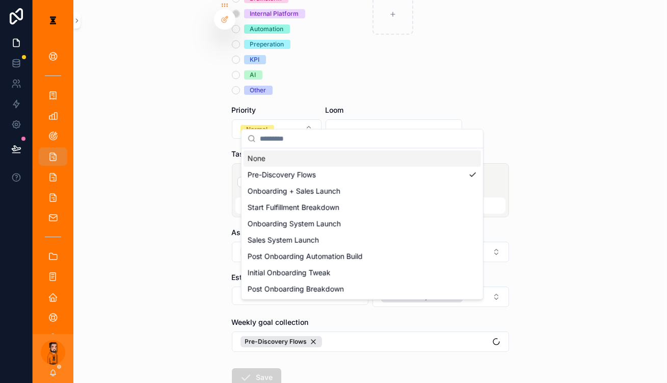
click at [503, 274] on div "**********" at bounding box center [370, 191] width 594 height 383
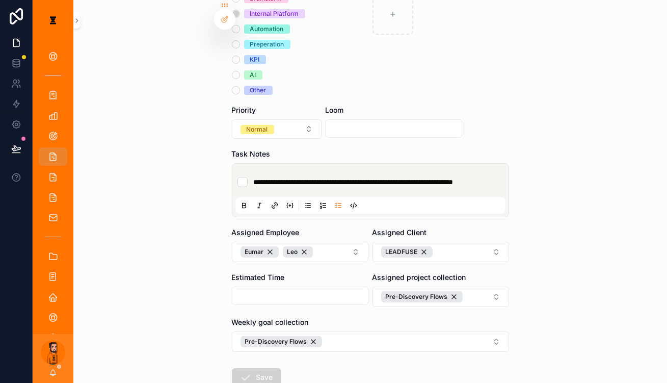
click at [318, 177] on li "**********" at bounding box center [371, 182] width 266 height 10
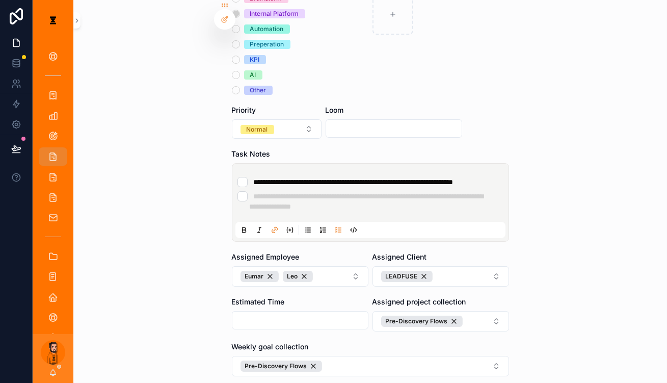
click at [522, 117] on div "**********" at bounding box center [370, 24] width 594 height 383
click at [300, 119] on button "Normal" at bounding box center [277, 128] width 90 height 19
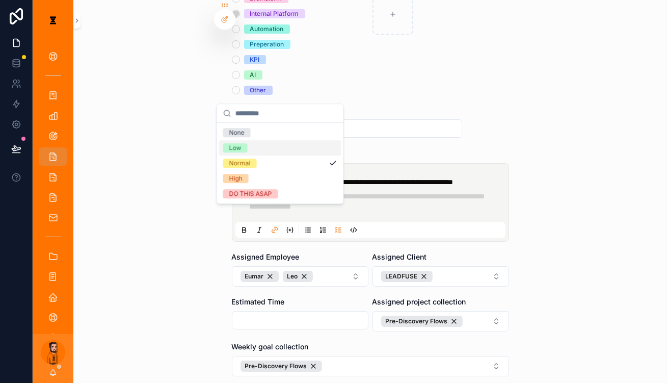
click at [261, 140] on div "Low" at bounding box center [280, 147] width 122 height 15
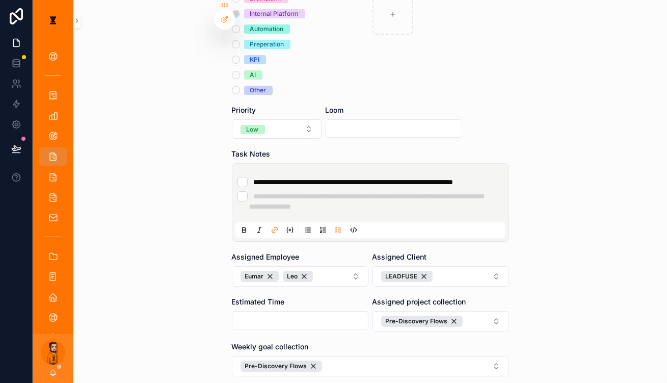
click at [467, 94] on form "**********" at bounding box center [370, 185] width 277 height 582
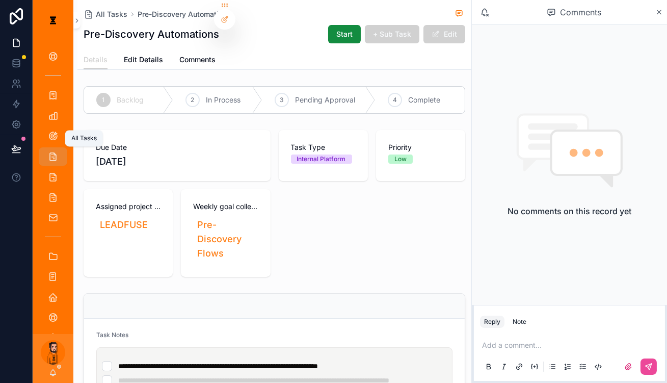
click at [52, 148] on div "All Tasks" at bounding box center [53, 156] width 16 height 16
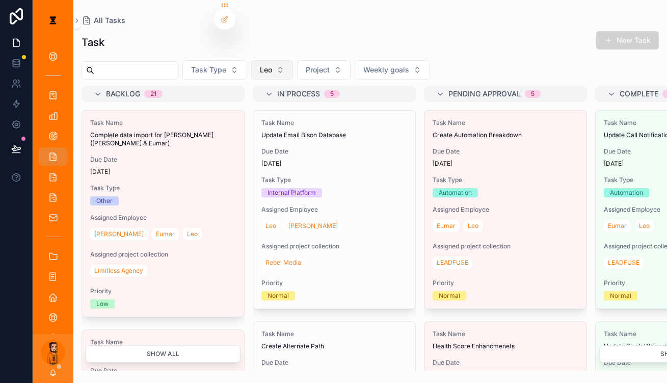
click at [260, 65] on span "Leo" at bounding box center [266, 70] width 12 height 10
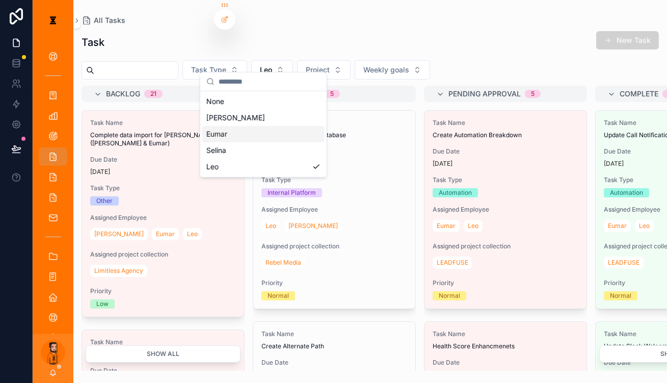
drag, startPoint x: 243, startPoint y: 114, endPoint x: 234, endPoint y: 124, distance: 13.4
click at [234, 124] on div "None [PERSON_NAME] [PERSON_NAME]" at bounding box center [263, 134] width 122 height 82
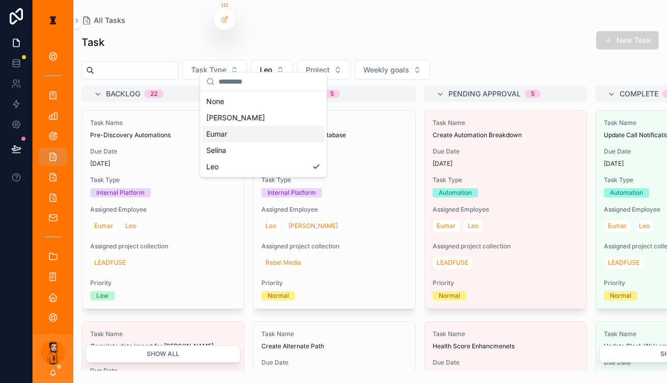
click at [234, 126] on div "Eumar" at bounding box center [263, 134] width 122 height 16
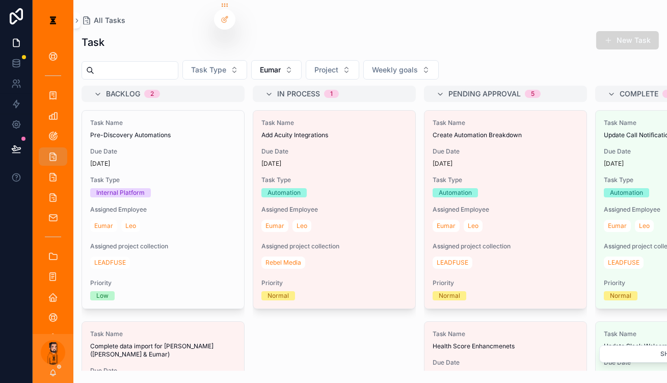
click at [628, 35] on button "New Task" at bounding box center [628, 40] width 63 height 18
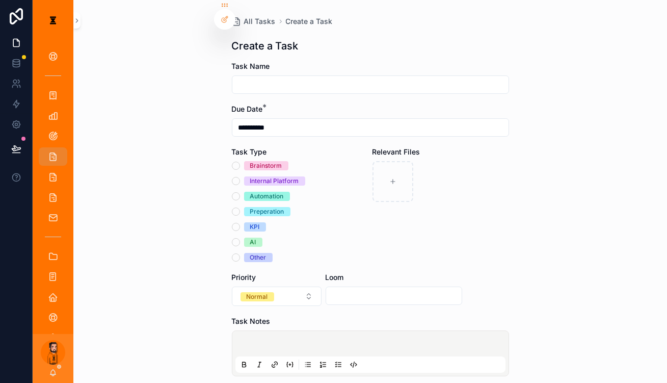
click at [405, 79] on input "scrollable content" at bounding box center [371, 85] width 276 height 14
type input "**********"
click at [305, 330] on div "scrollable content" at bounding box center [370, 353] width 277 height 46
click at [321, 340] on p "scrollable content" at bounding box center [373, 345] width 270 height 10
click at [274, 292] on span "Normal" at bounding box center [258, 296] width 34 height 9
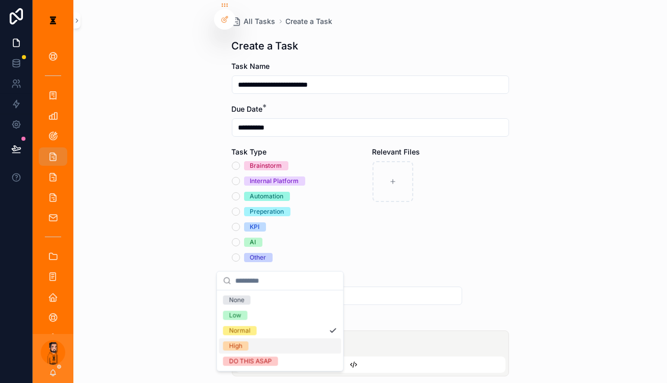
click at [262, 338] on div "High" at bounding box center [280, 345] width 122 height 15
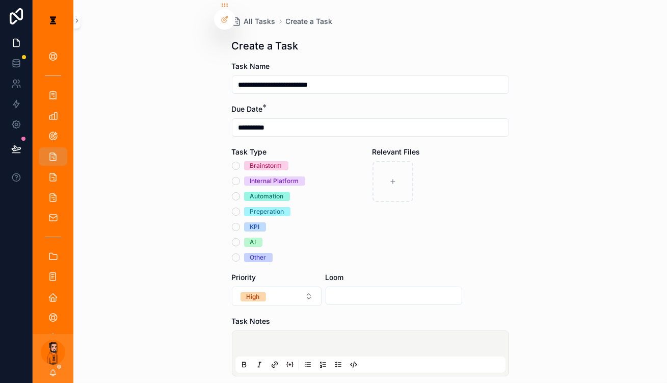
click at [333, 340] on p "scrollable content" at bounding box center [373, 345] width 270 height 10
click at [337, 362] on icon "scrollable content" at bounding box center [337, 362] width 2 height 1
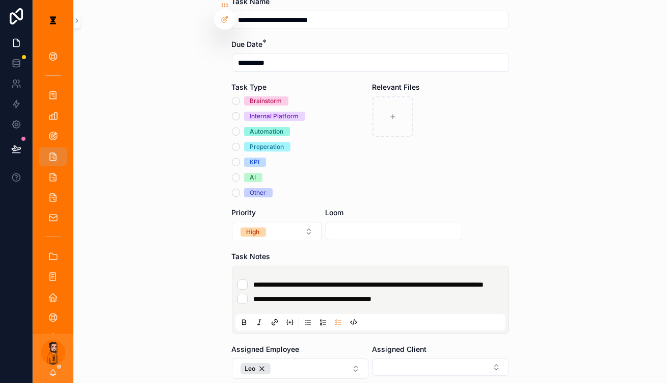
scroll to position [178, 0]
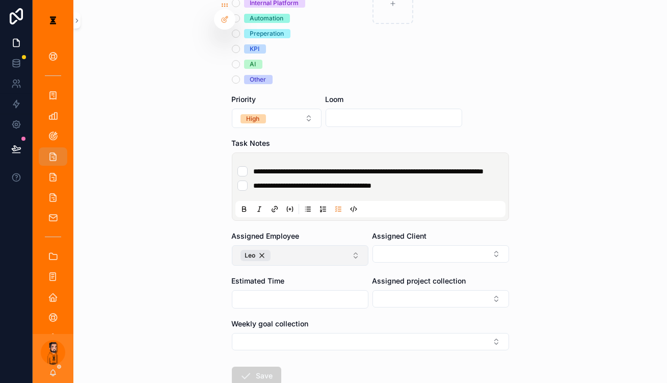
click at [324, 245] on button "Leo" at bounding box center [300, 255] width 137 height 20
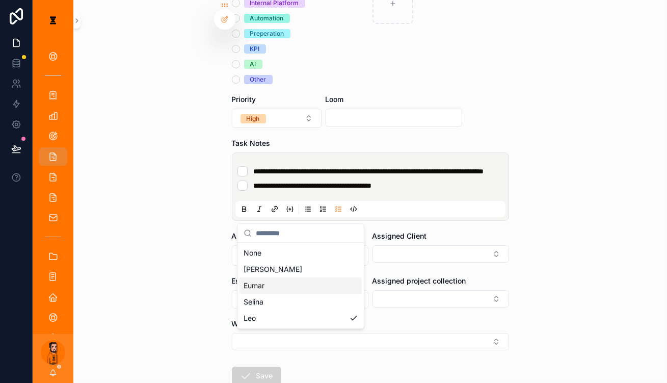
click at [279, 277] on div "Eumar" at bounding box center [301, 285] width 122 height 16
click at [395, 231] on div "Assigned Client" at bounding box center [441, 248] width 137 height 35
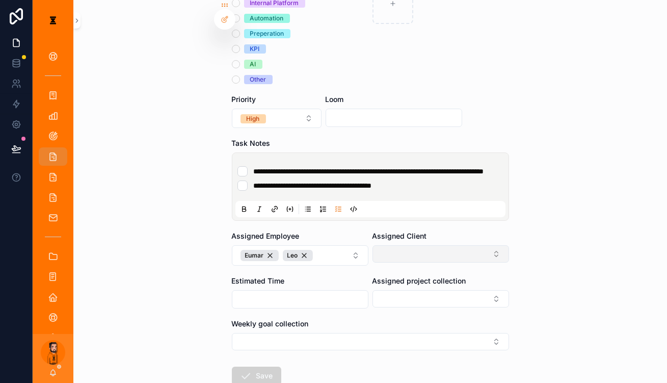
click at [403, 245] on button "Select Button" at bounding box center [441, 253] width 137 height 17
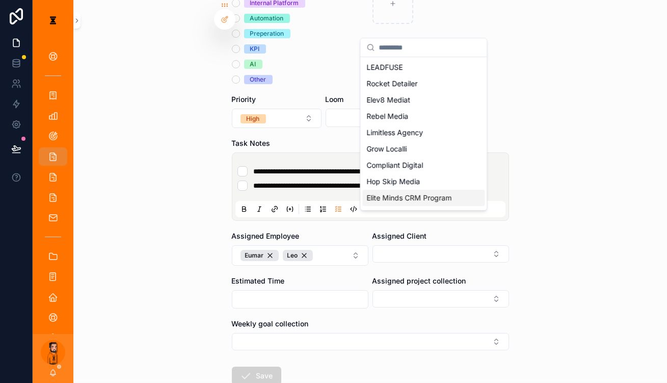
click at [426, 193] on span "Elite Minds CRM Program" at bounding box center [409, 198] width 85 height 10
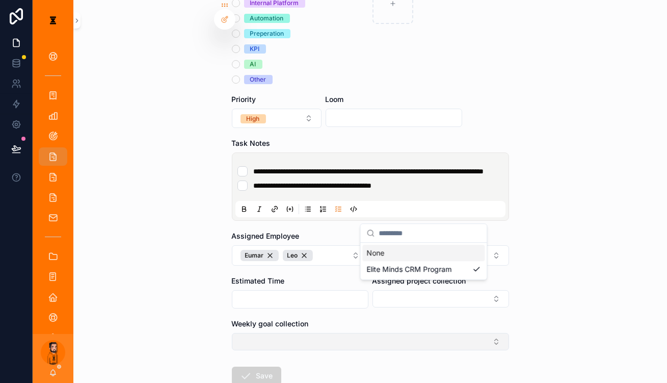
click at [365, 333] on button "Select Button" at bounding box center [370, 341] width 277 height 17
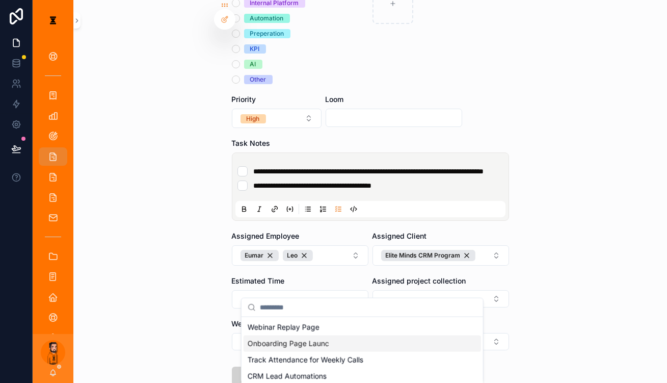
click at [332, 337] on div "Onboarding Page Launc" at bounding box center [363, 344] width 238 height 16
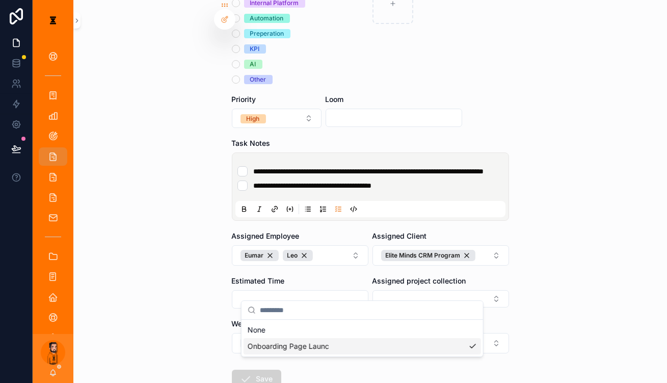
click at [501, 278] on div "**********" at bounding box center [370, 191] width 594 height 383
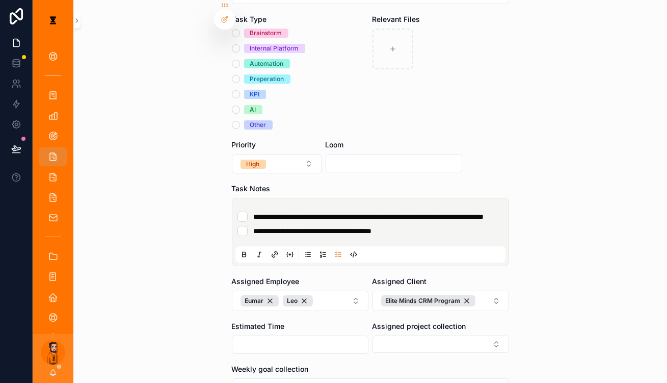
scroll to position [132, 0]
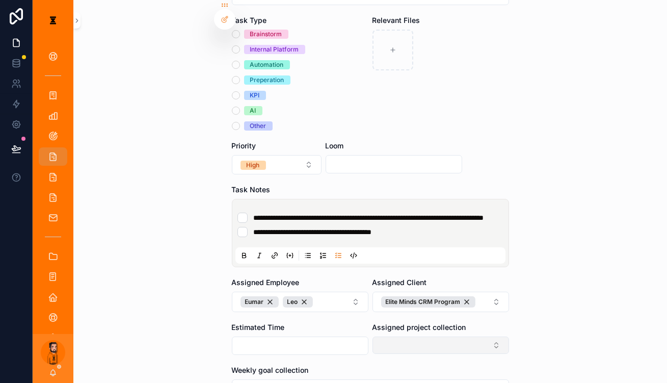
click at [408, 337] on button "Select Button" at bounding box center [441, 345] width 137 height 17
click at [511, 269] on div "**********" at bounding box center [370, 191] width 594 height 383
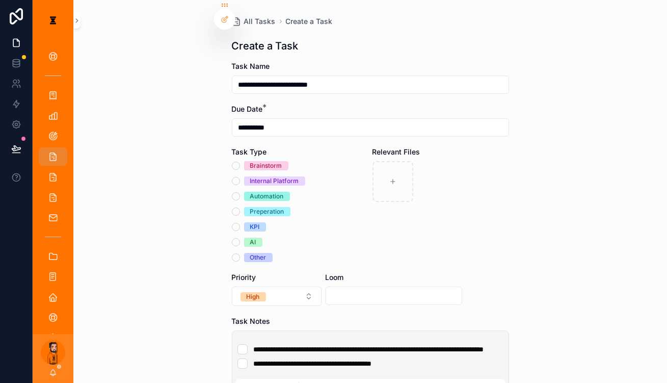
click at [268, 161] on div "Brainstorm Internal Platform Automation Preperation KPI AI Other" at bounding box center [300, 211] width 137 height 101
click at [268, 161] on div "Brainstorm" at bounding box center [266, 165] width 32 height 9
click at [240, 162] on button "Brainstorm" at bounding box center [236, 166] width 8 height 8
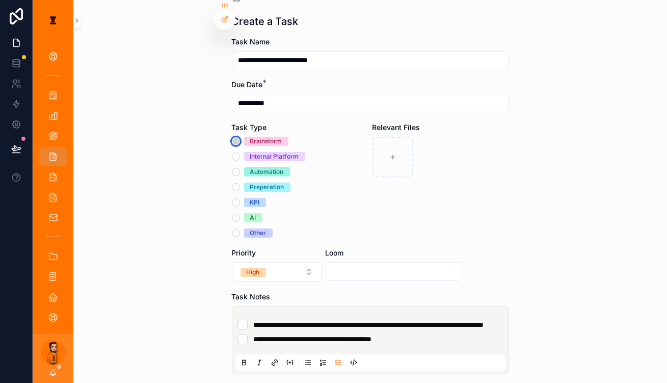
scroll to position [46, 0]
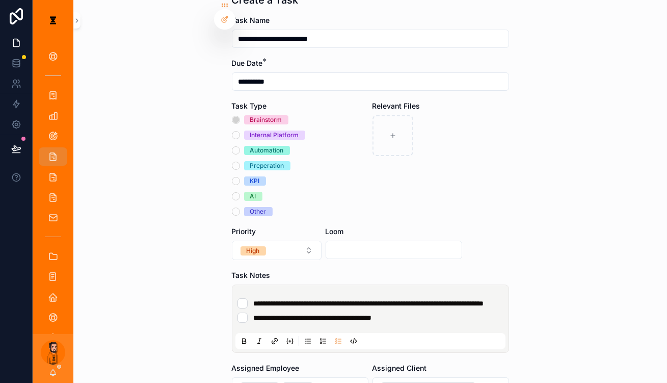
click at [428, 298] on ul "**********" at bounding box center [373, 310] width 270 height 24
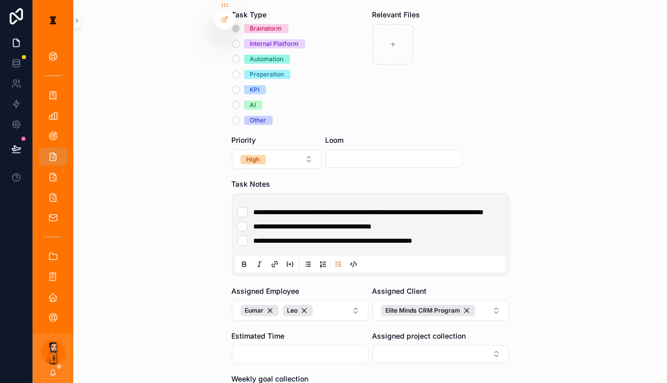
scroll to position [139, 0]
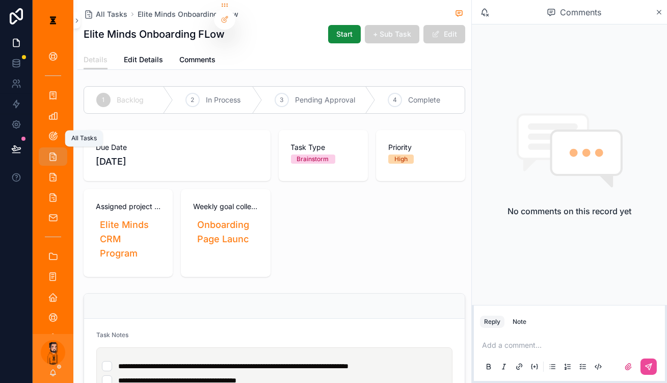
click at [48, 151] on icon "scrollable content" at bounding box center [53, 156] width 10 height 10
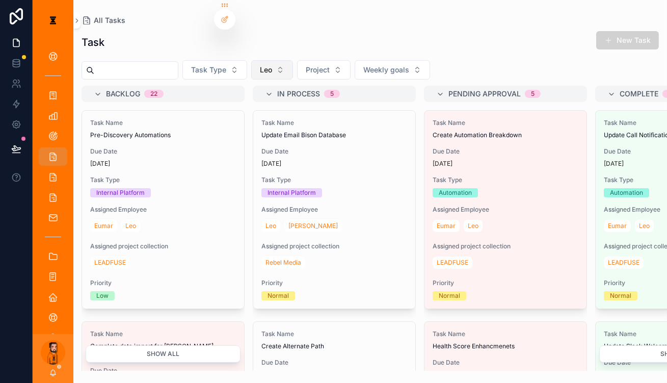
click at [270, 60] on button "Leo" at bounding box center [272, 69] width 42 height 19
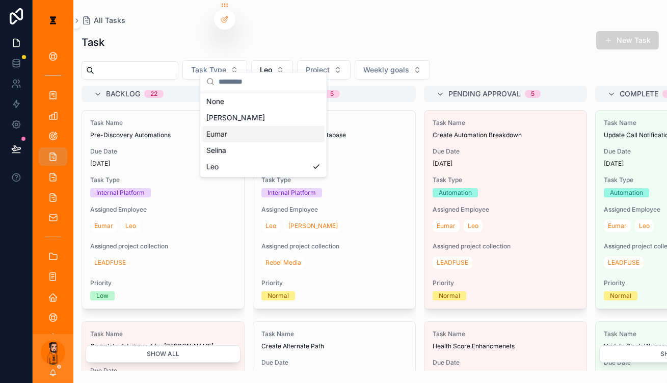
click at [237, 126] on div "Eumar" at bounding box center [263, 134] width 122 height 16
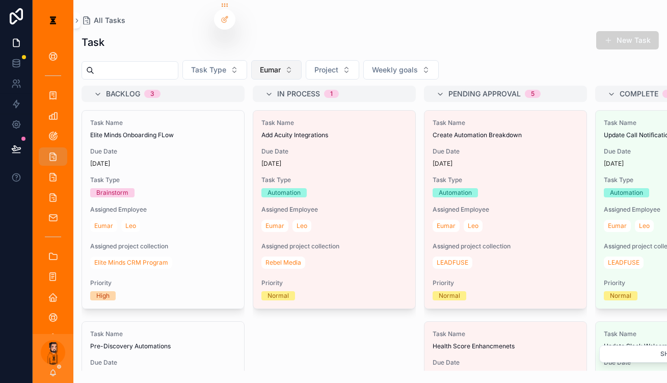
click at [279, 60] on button "Eumar" at bounding box center [276, 69] width 50 height 19
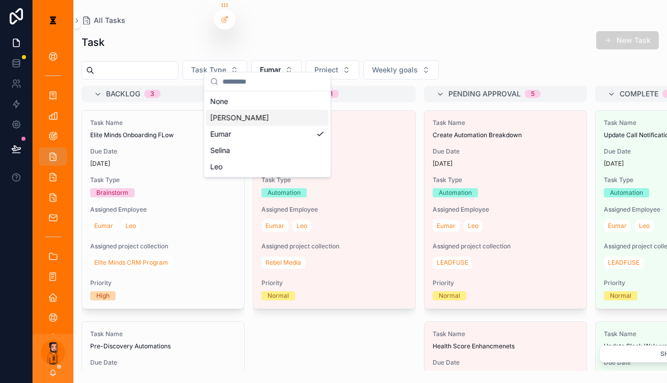
click at [241, 115] on div "[PERSON_NAME]" at bounding box center [268, 118] width 122 height 16
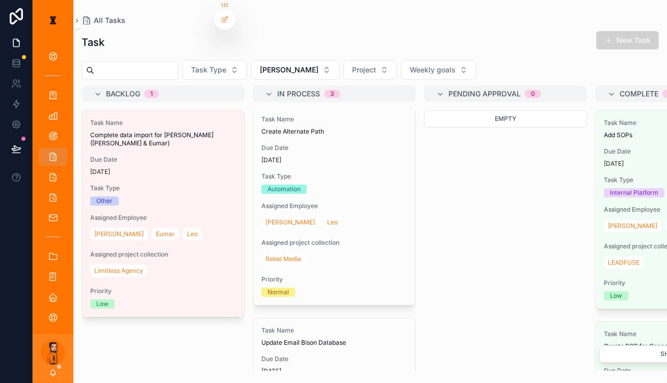
scroll to position [50, 0]
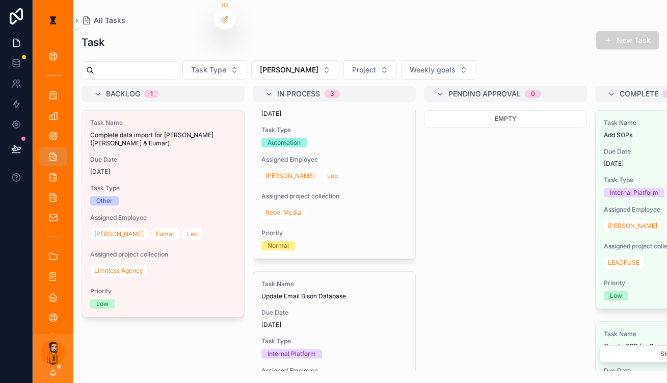
click at [424, 174] on div "Empty" at bounding box center [505, 240] width 163 height 261
click at [48, 131] on icon "scrollable content" at bounding box center [53, 136] width 10 height 10
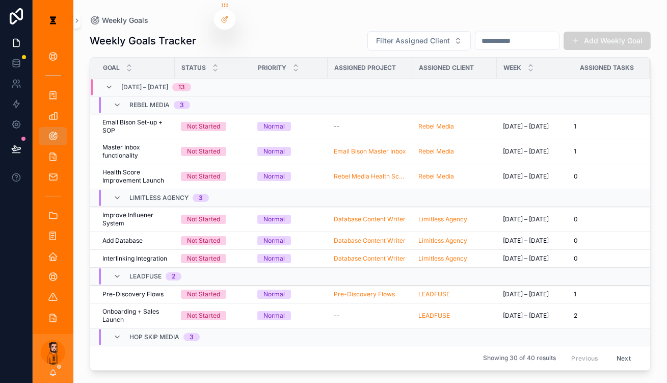
scroll to position [139, 0]
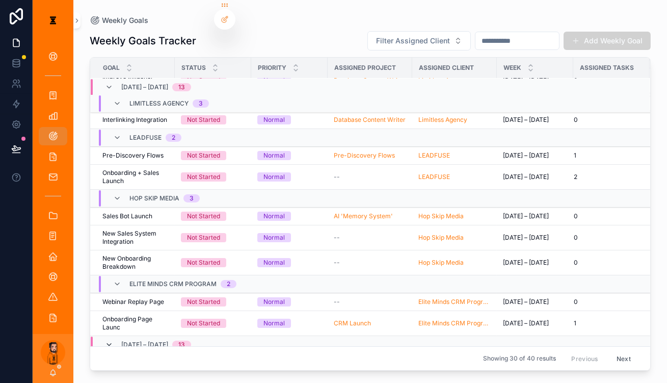
click at [105, 341] on icon "scrollable content" at bounding box center [109, 345] width 8 height 8
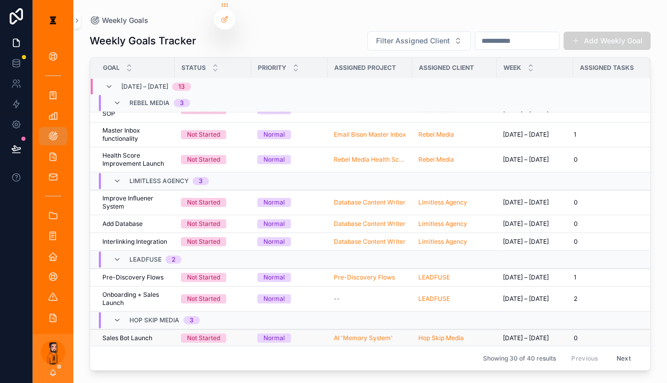
scroll to position [0, 0]
